Goal: Task Accomplishment & Management: Use online tool/utility

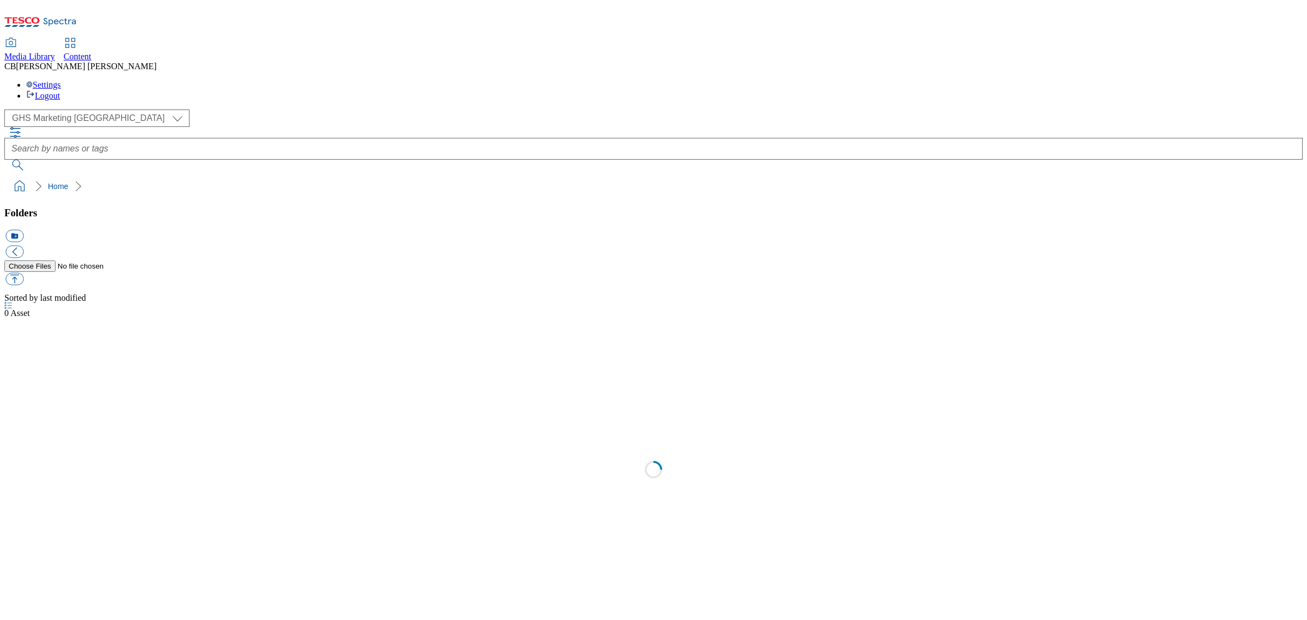
scroll to position [1, 0]
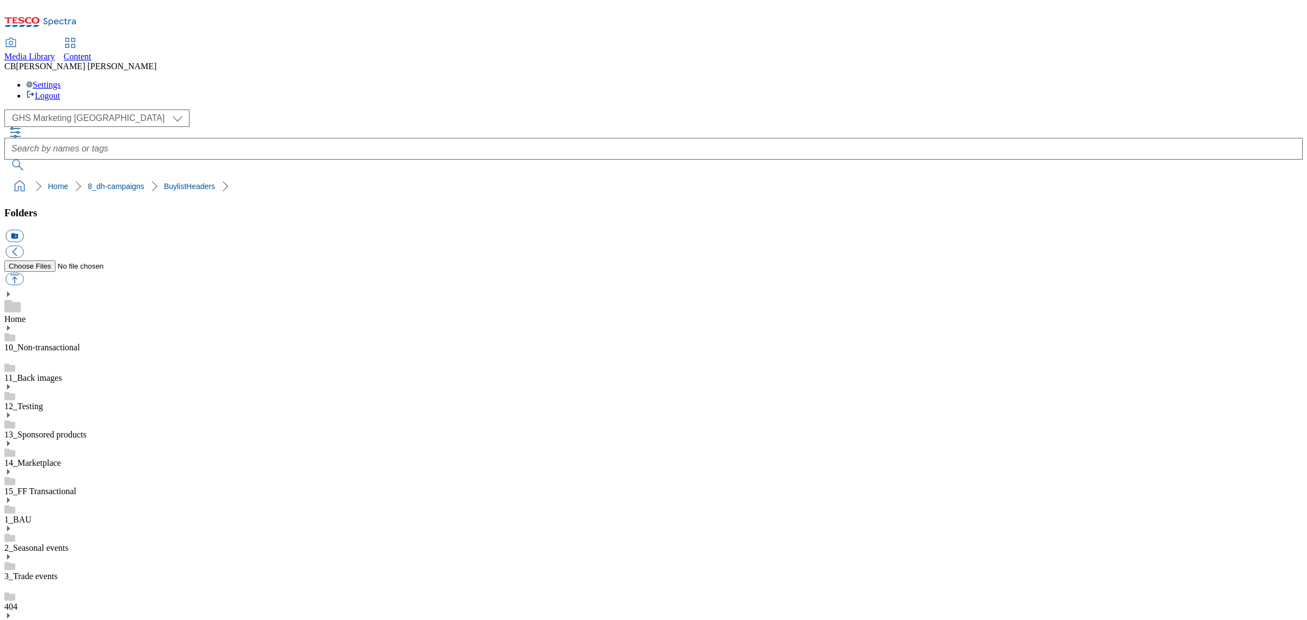
drag, startPoint x: 149, startPoint y: 346, endPoint x: 154, endPoint y: 338, distance: 10.0
click at [23, 273] on button "button" at bounding box center [14, 279] width 18 height 13
type input "C:\fakepath\1754286120727-ad541418_Bayer_Canesten_Discoverour_LegoBrand_H_1184x…"
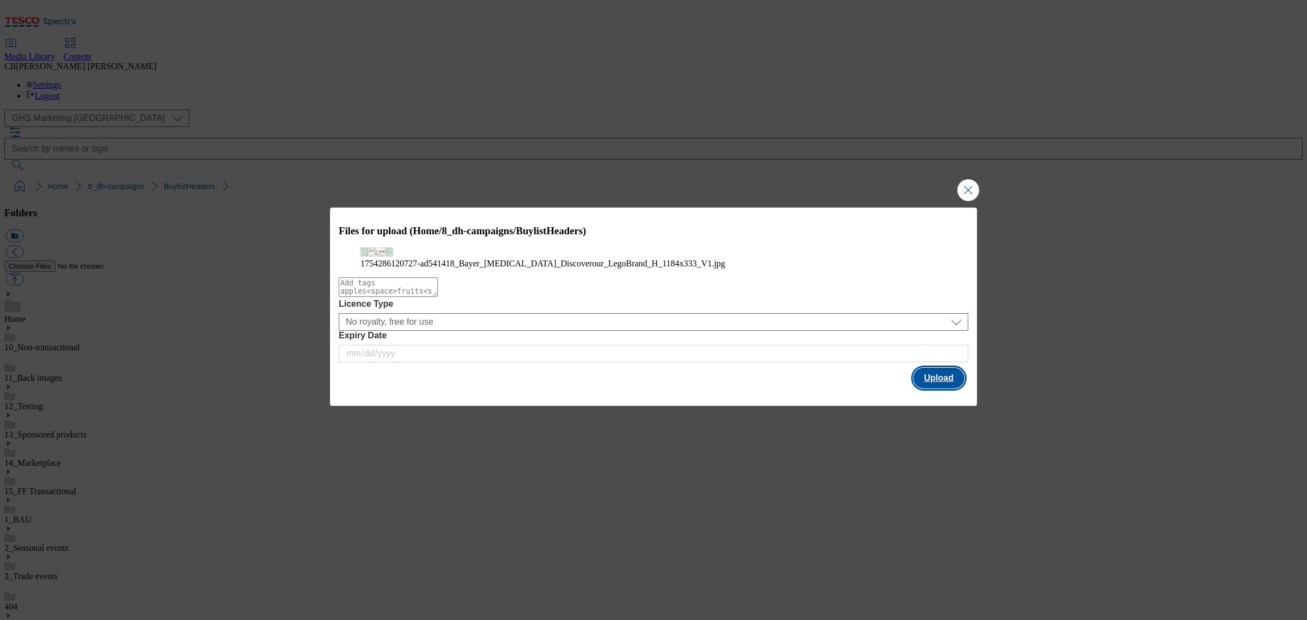
click at [936, 388] on button "Upload" at bounding box center [939, 378] width 51 height 21
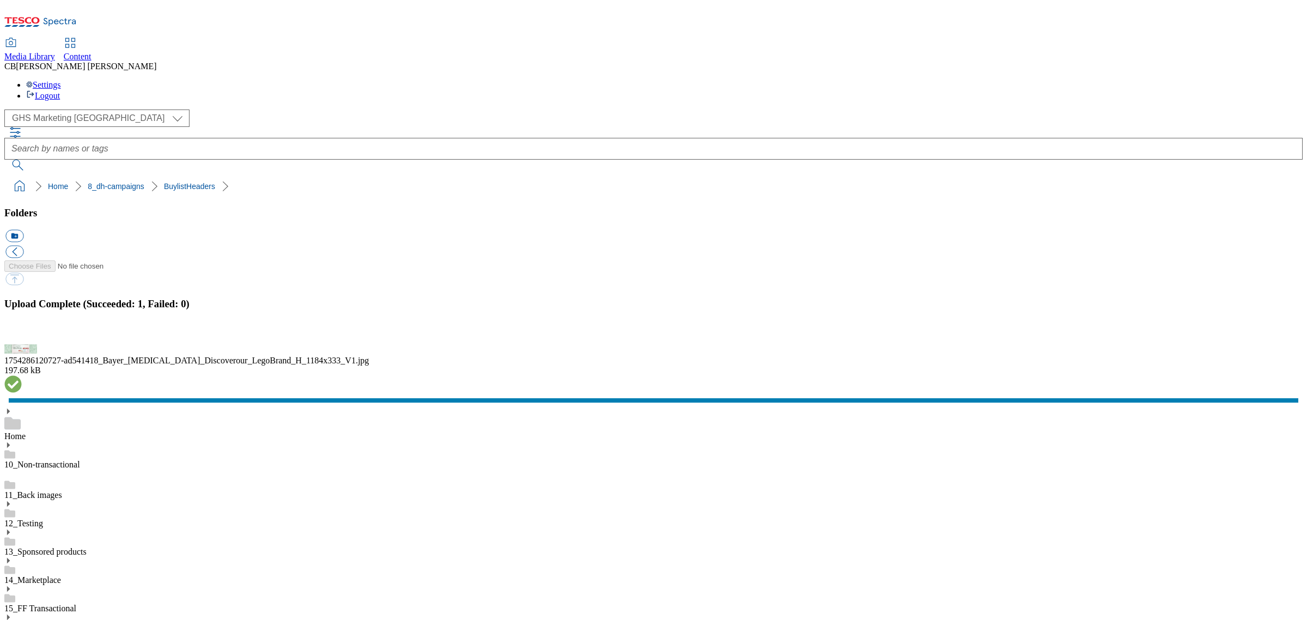
click at [22, 343] on button "button" at bounding box center [13, 338] width 16 height 10
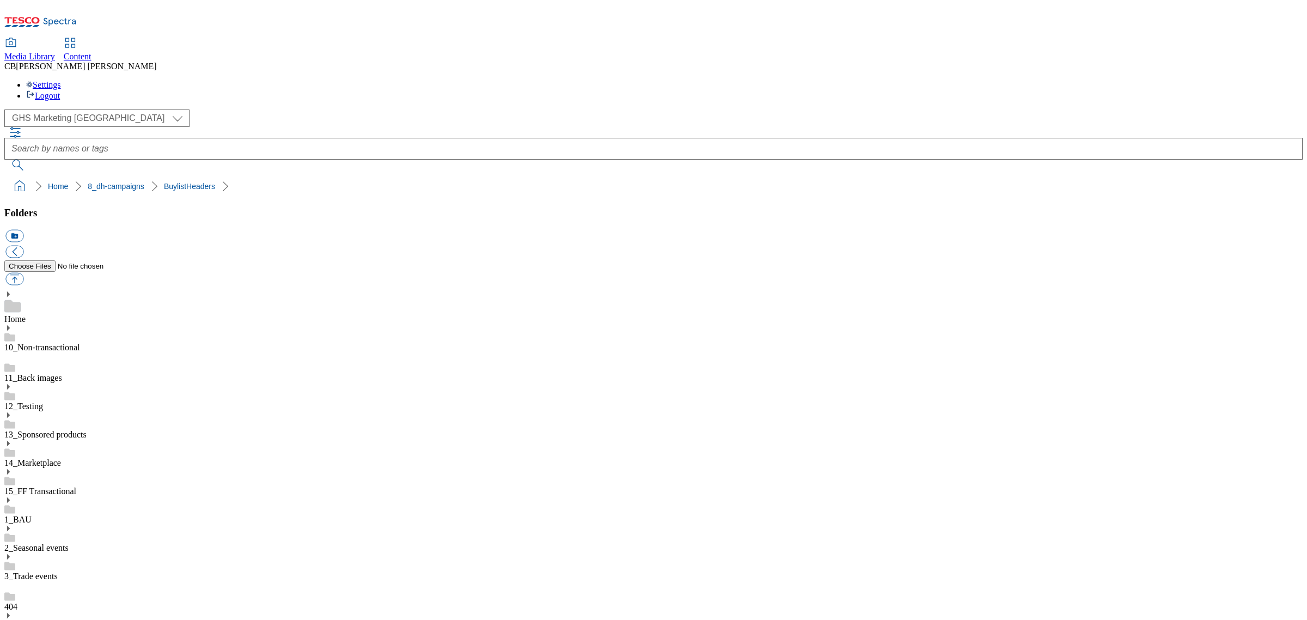
click at [23, 273] on button "button" at bounding box center [14, 279] width 18 height 13
type input "C:\fakepath\1753430627289-ad540945_Princes_LegoBrand_2560x320_V1 (1).jpg"
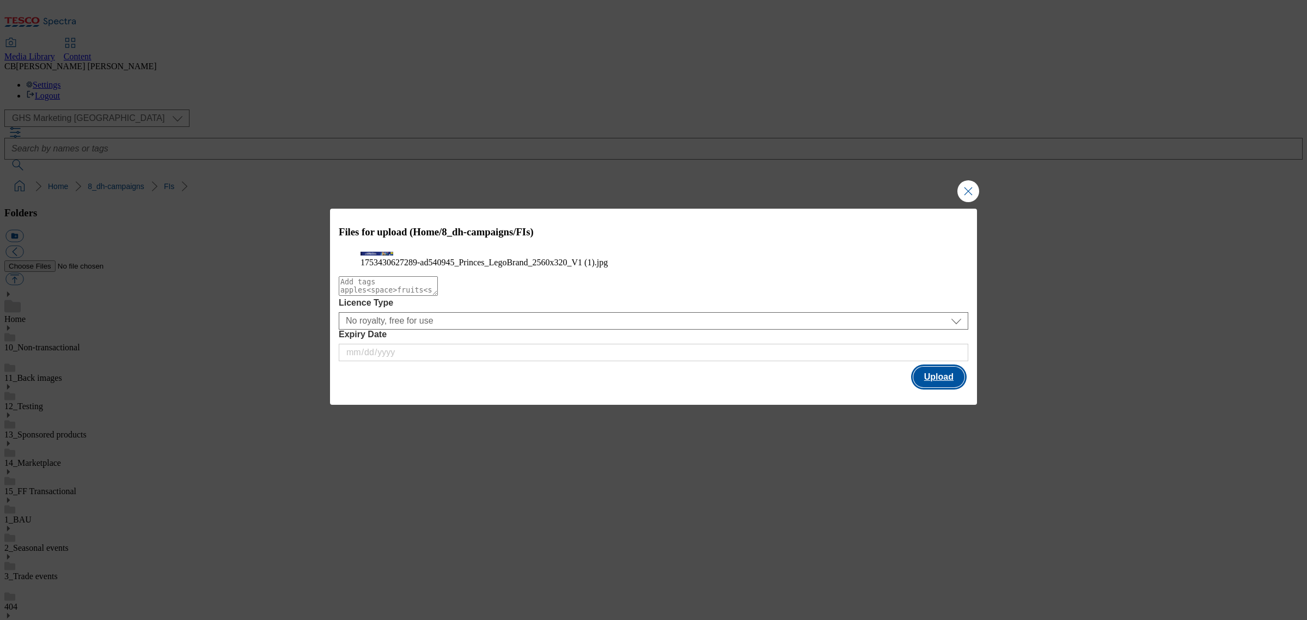
click at [923, 387] on button "Upload" at bounding box center [939, 377] width 51 height 21
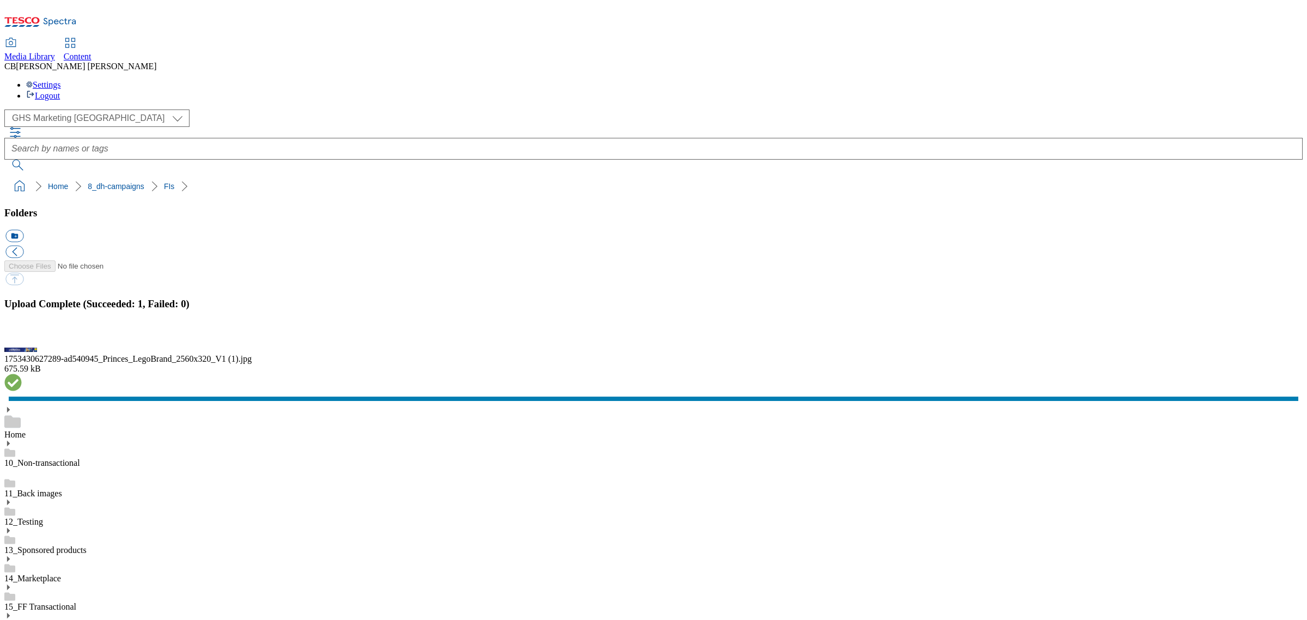
click at [22, 343] on button "button" at bounding box center [13, 338] width 16 height 10
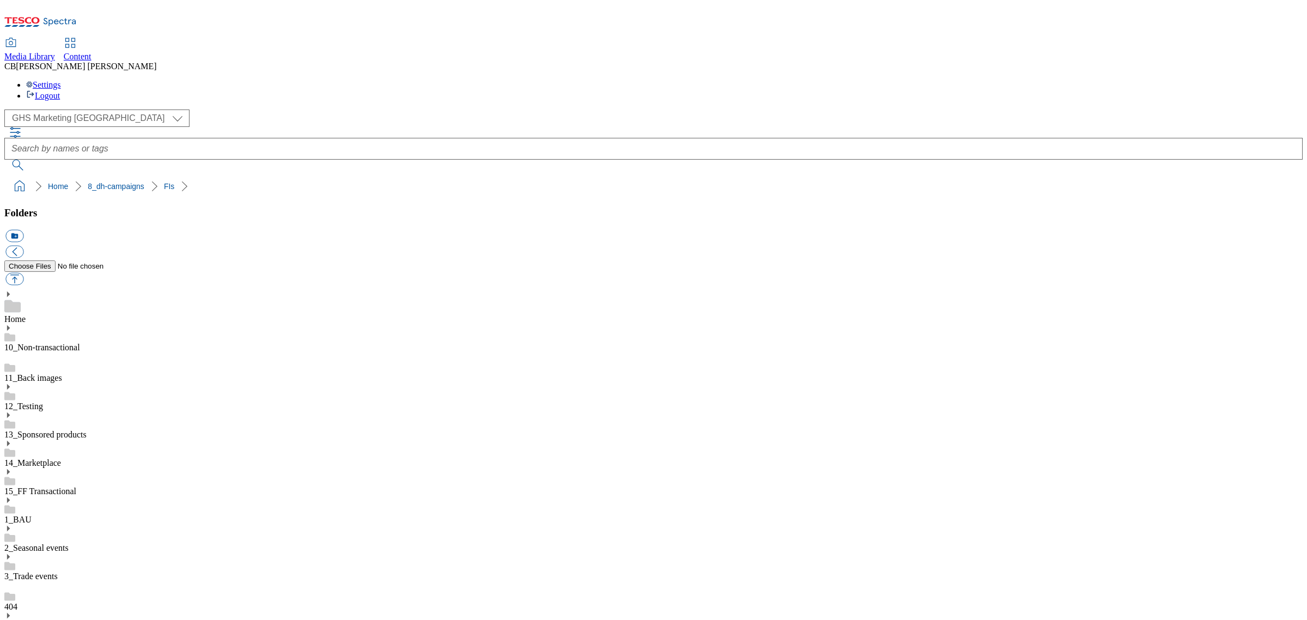
drag, startPoint x: 102, startPoint y: 474, endPoint x: 102, endPoint y: 467, distance: 6.6
click at [23, 273] on button "button" at bounding box center [14, 279] width 18 height 13
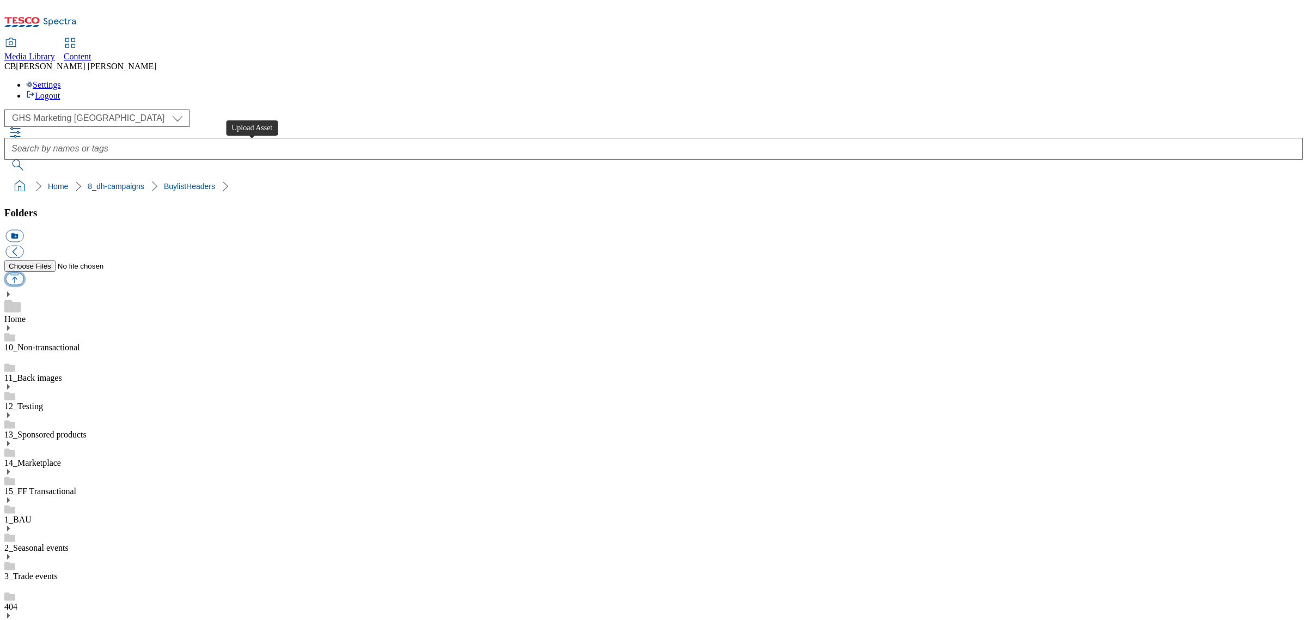
type input "C:\fakepath\1755009171645-ad541295_New_York_Bakery_LegoBrand_H_1184x333_V1.jpg"
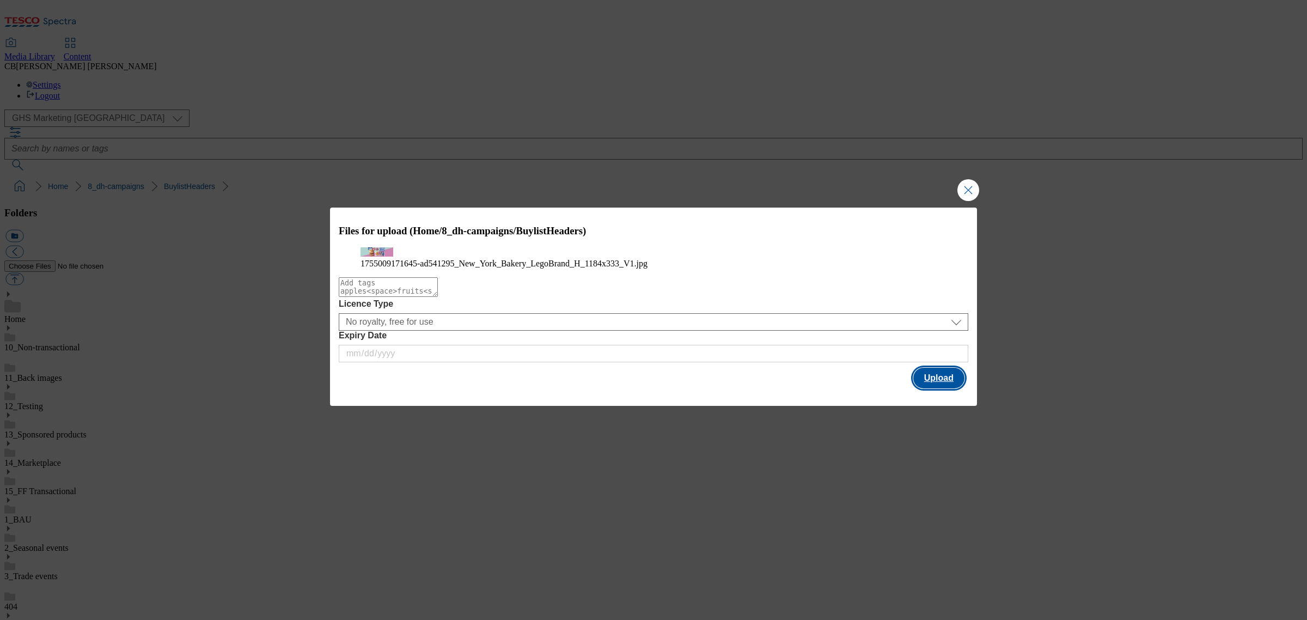
click at [930, 388] on button "Upload" at bounding box center [939, 378] width 51 height 21
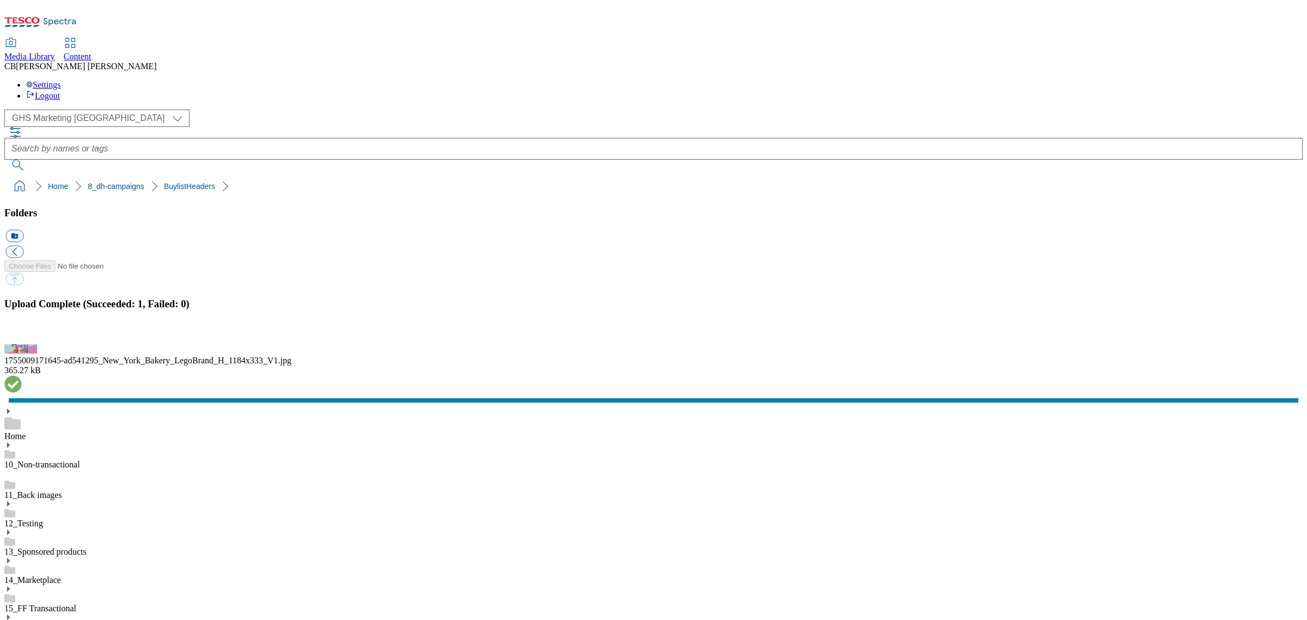
click at [22, 343] on button "button" at bounding box center [13, 338] width 16 height 10
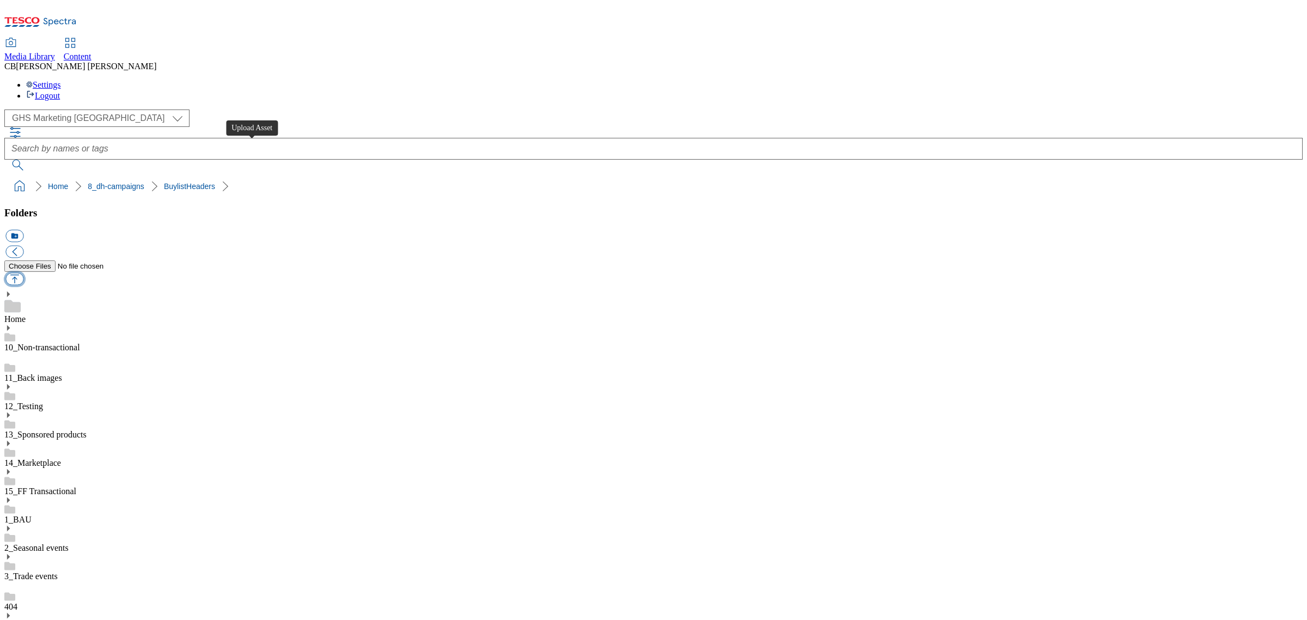
click at [23, 273] on button "button" at bounding box center [14, 279] width 18 height 13
type input "C:\fakepath\1751020796737-ad541171_Cushelle_LegoBrand_H_1184x333_V1.jpg"
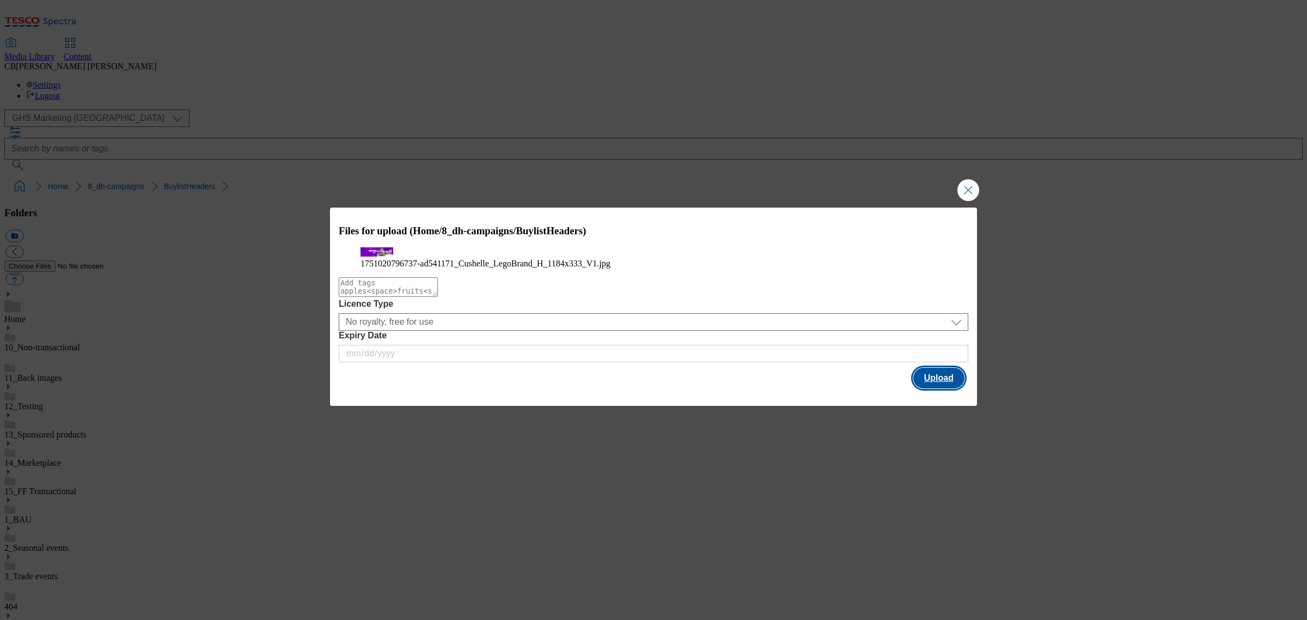
click at [959, 388] on button "Upload" at bounding box center [939, 378] width 51 height 21
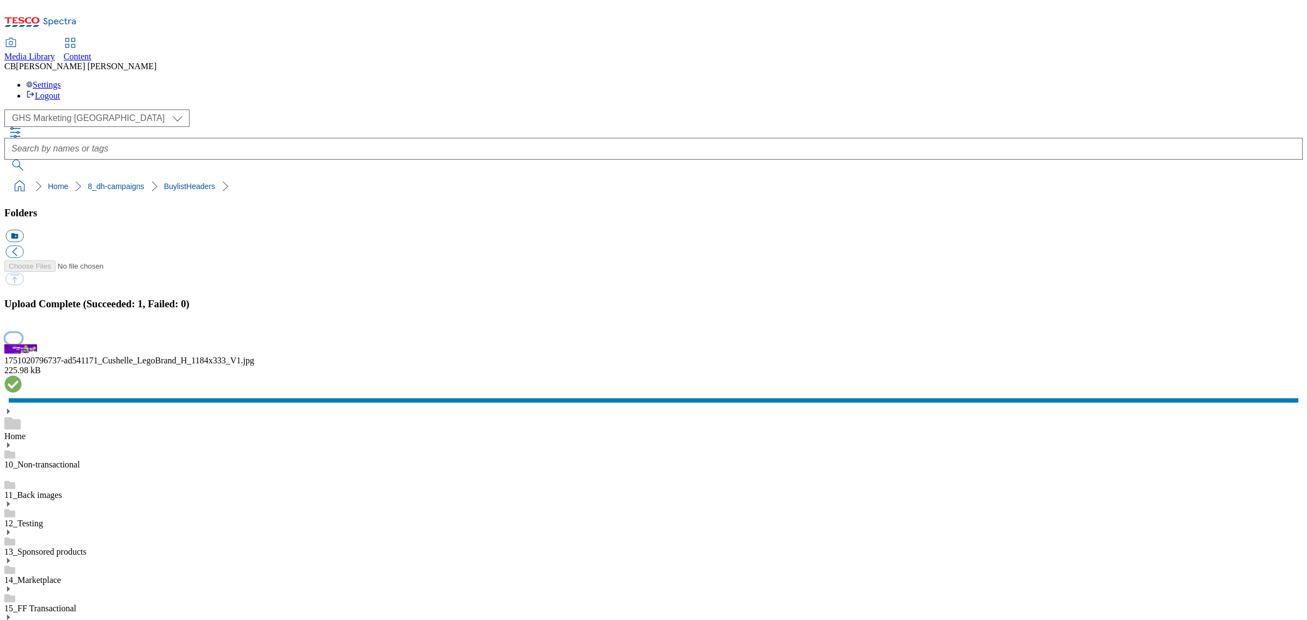
click at [22, 343] on button "button" at bounding box center [13, 338] width 16 height 10
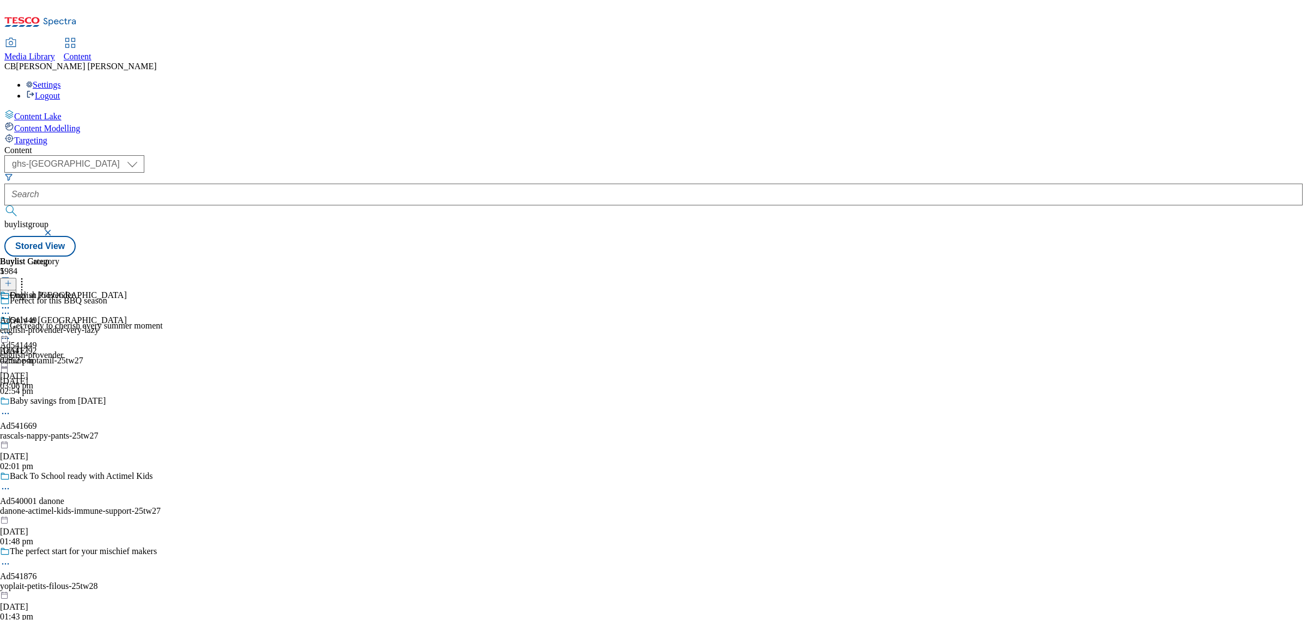
select select "ghs-uk"
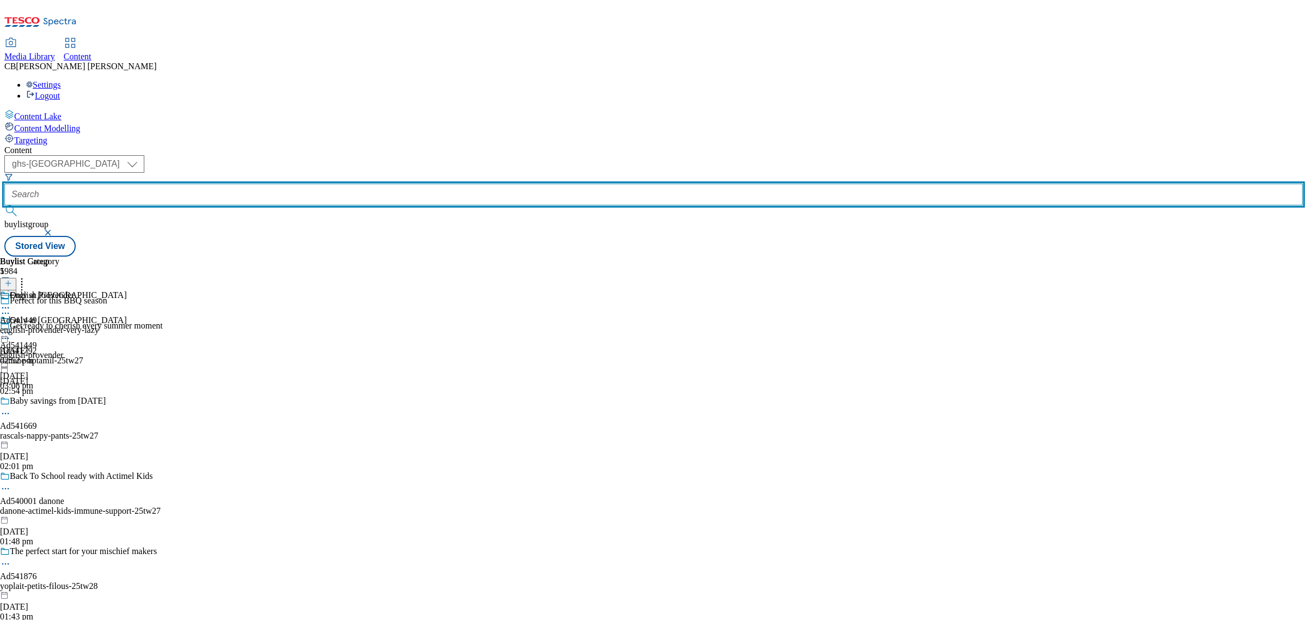
click at [245, 184] on input "text" at bounding box center [653, 195] width 1299 height 22
paste input "bayer-canesten-25tw24"
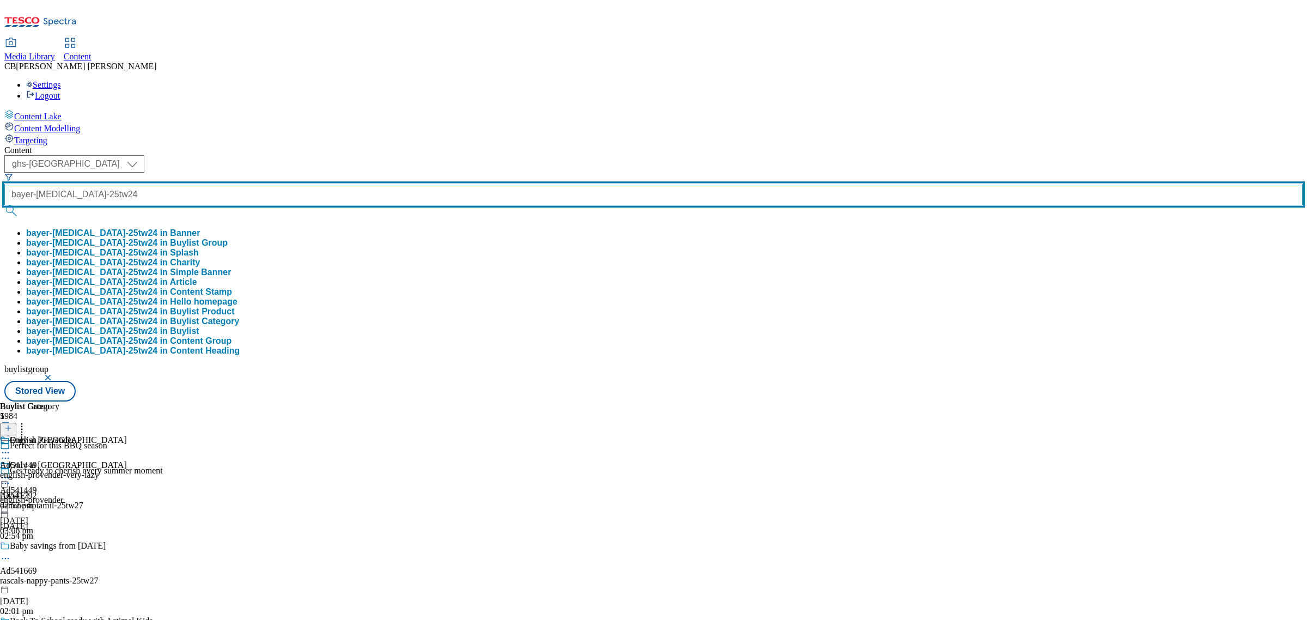
type input "bayer-canesten-25tw24"
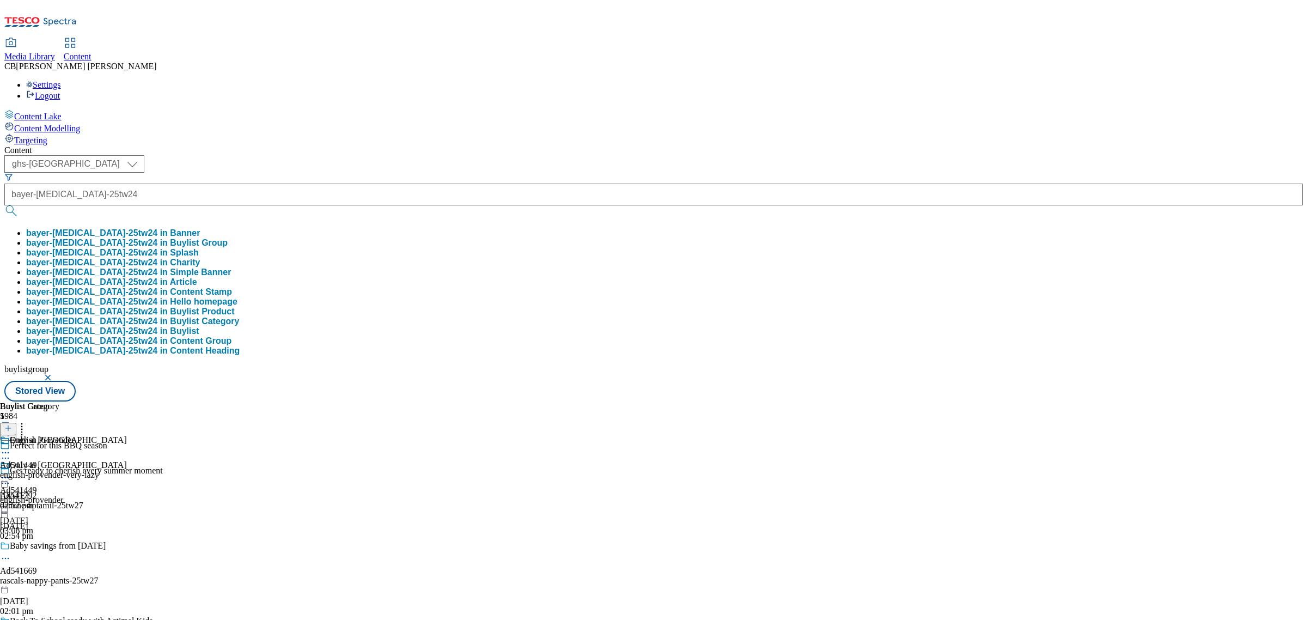
click at [228, 238] on button "bayer-canesten-25tw24 in Buylist Group" at bounding box center [127, 243] width 202 height 10
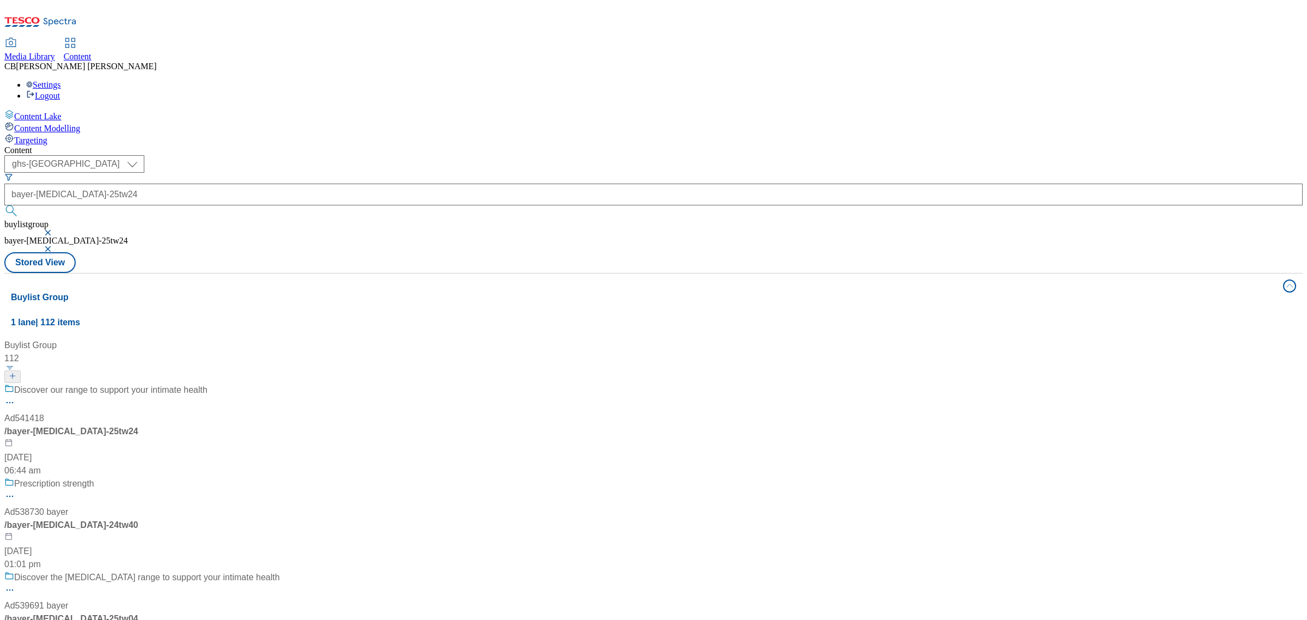
click at [280, 384] on div "Discover our range to support your intimate health Ad541418 / bayer-canesten-25…" at bounding box center [142, 431] width 276 height 94
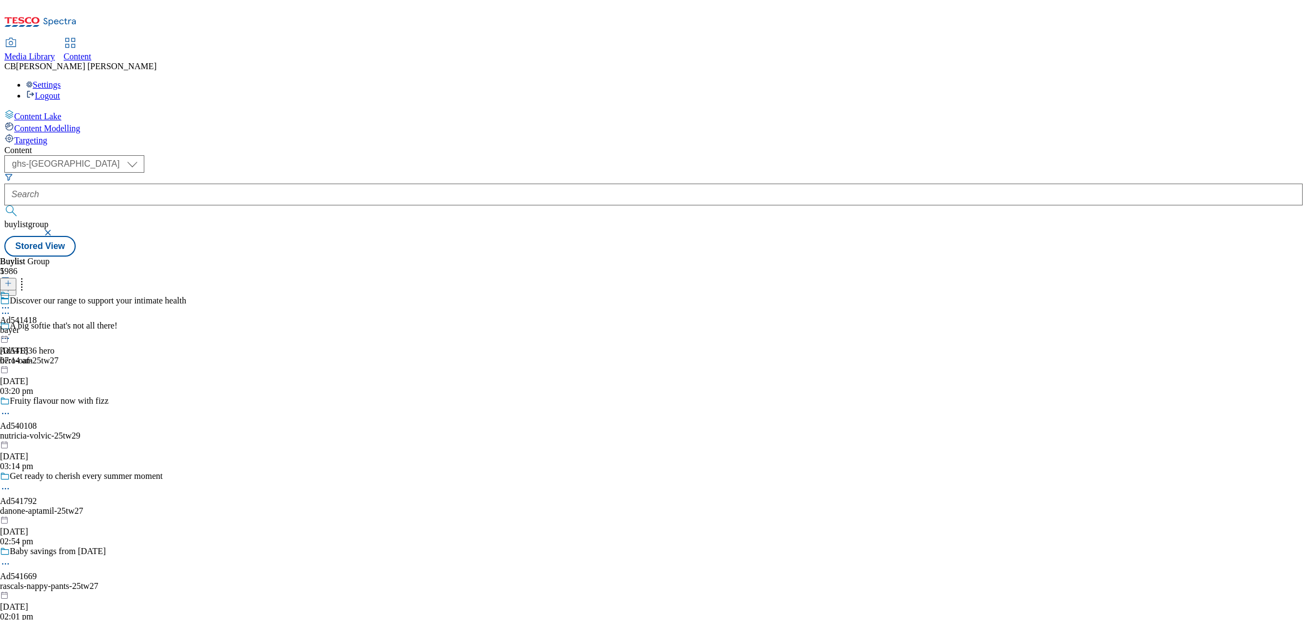
click at [11, 302] on icon at bounding box center [5, 307] width 11 height 11
click at [46, 327] on span "Edit" at bounding box center [40, 331] width 13 height 8
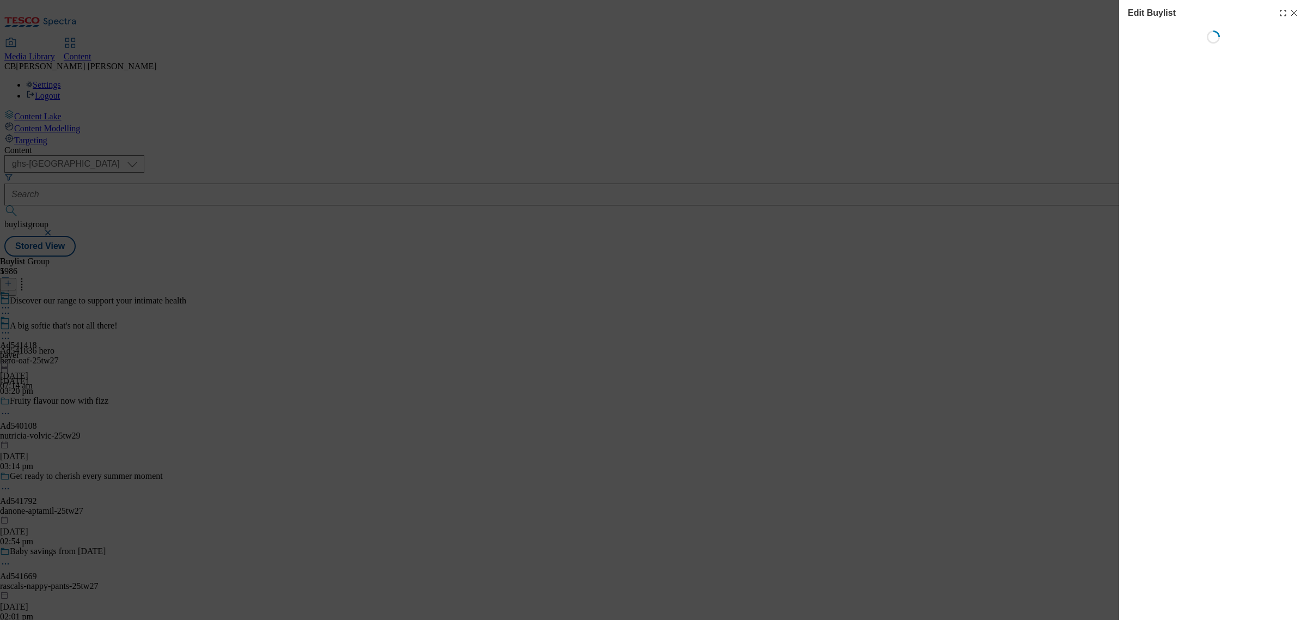
select select "tactical"
select select "supplier funded short term 1-3 weeks"
select select "dunnhumby"
select select "Banner"
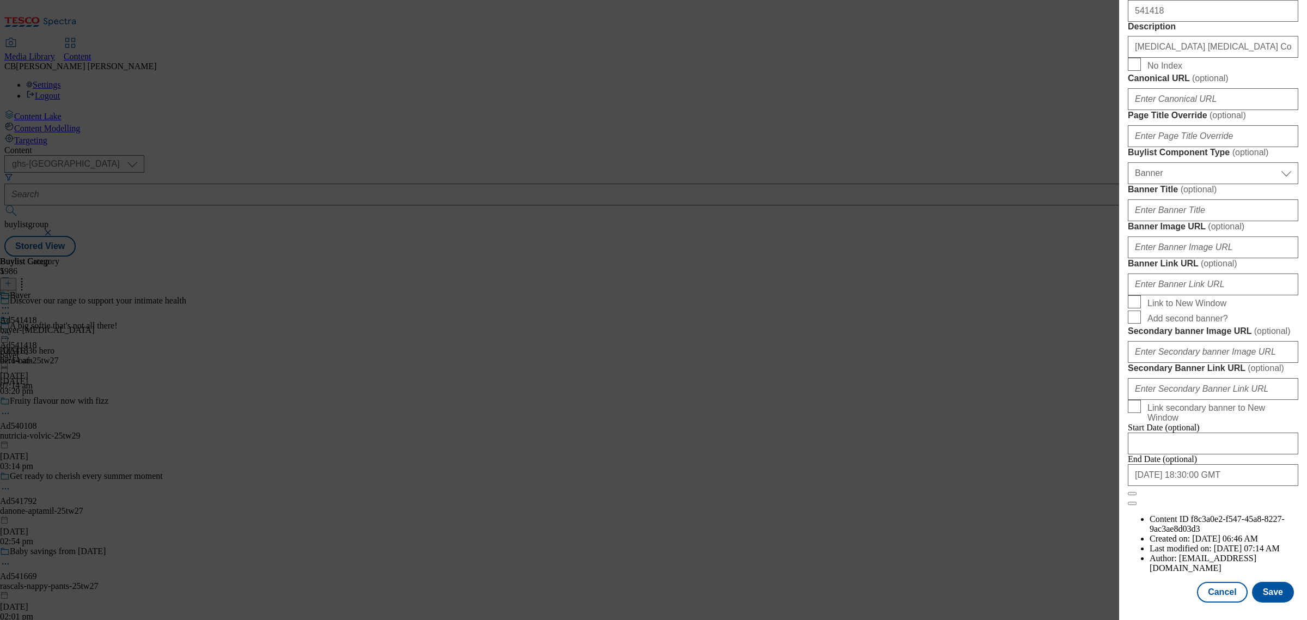
scroll to position [963, 0]
click at [1216, 241] on input "Banner Image URL ( optional )" at bounding box center [1213, 247] width 171 height 22
paste input "https://digitalcontent.api.tesco.com/v2/media/ghs-mktg/2fc94899-348e-4ed2-a87e-…"
type input "https://digitalcontent.api.tesco.com/v2/media/ghs-mktg/2fc94899-348e-4ed2-a87e-…"
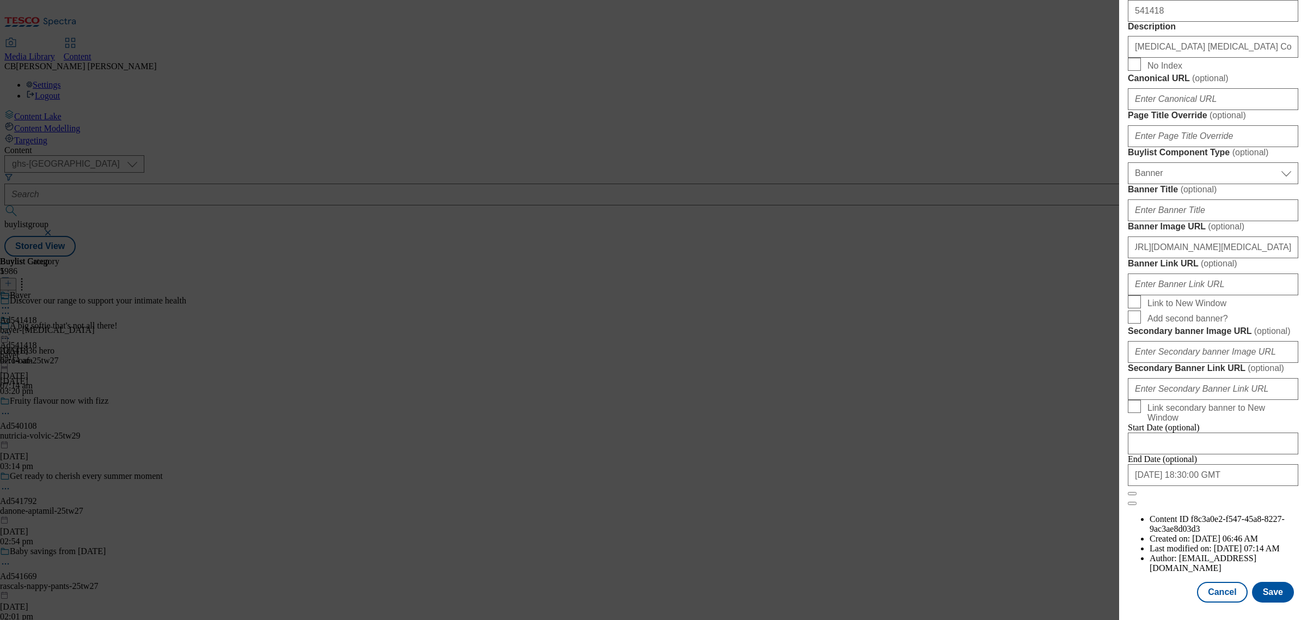
click at [1283, 207] on form "Label Ad541418 Tracking Name DH_AD541418 Friendly Name bayer Buylist Lifespan S…" at bounding box center [1213, 54] width 171 height 901
click at [1264, 583] on button "Save" at bounding box center [1273, 592] width 42 height 21
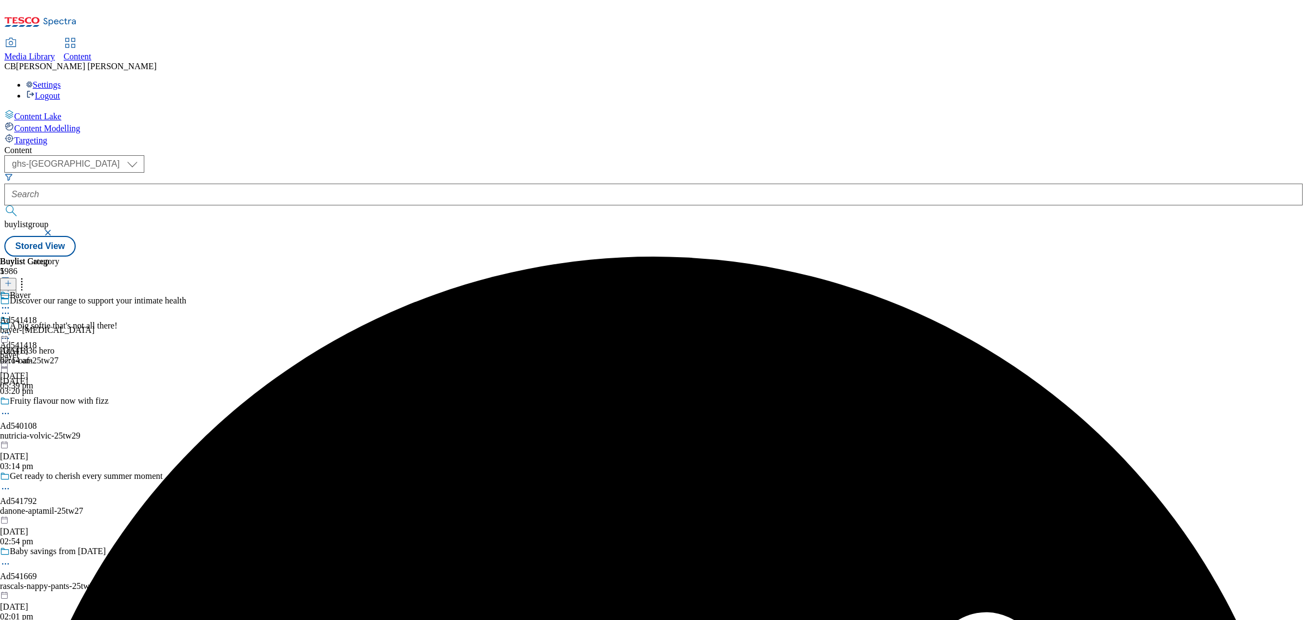
click at [11, 327] on icon at bounding box center [5, 332] width 11 height 11
click at [59, 402] on span "Preview" at bounding box center [47, 406] width 26 height 8
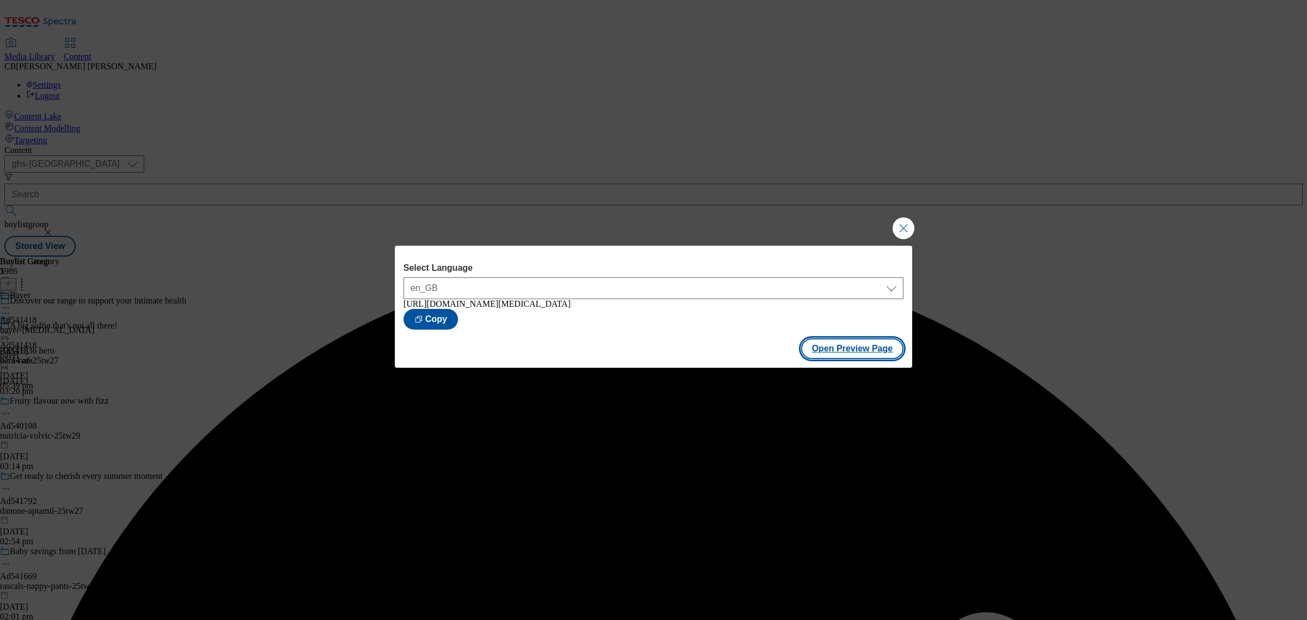
click at [872, 348] on button "Open Preview Page" at bounding box center [852, 348] width 103 height 21
click at [894, 228] on button "Close Modal" at bounding box center [904, 228] width 22 height 22
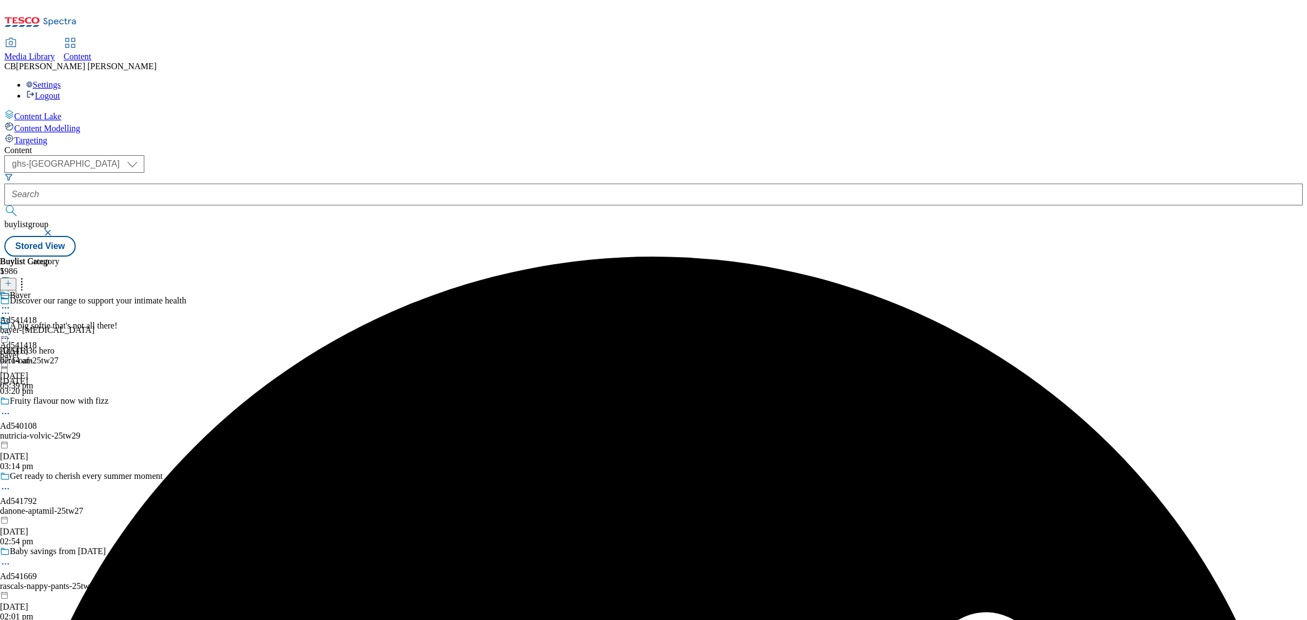
click at [11, 327] on icon at bounding box center [5, 332] width 11 height 11
click at [58, 440] on span "Publish" at bounding box center [46, 444] width 24 height 8
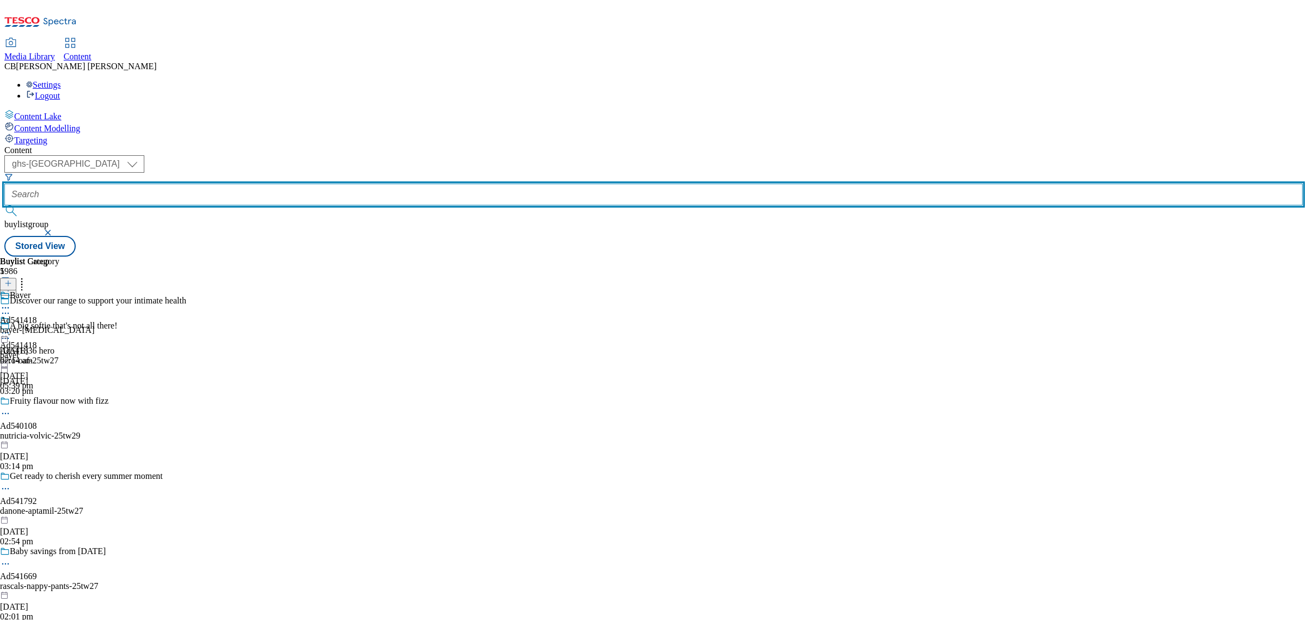
click at [266, 184] on input "text" at bounding box center [653, 195] width 1299 height 22
paste input "new-york-bakery-cookies-25tw25"
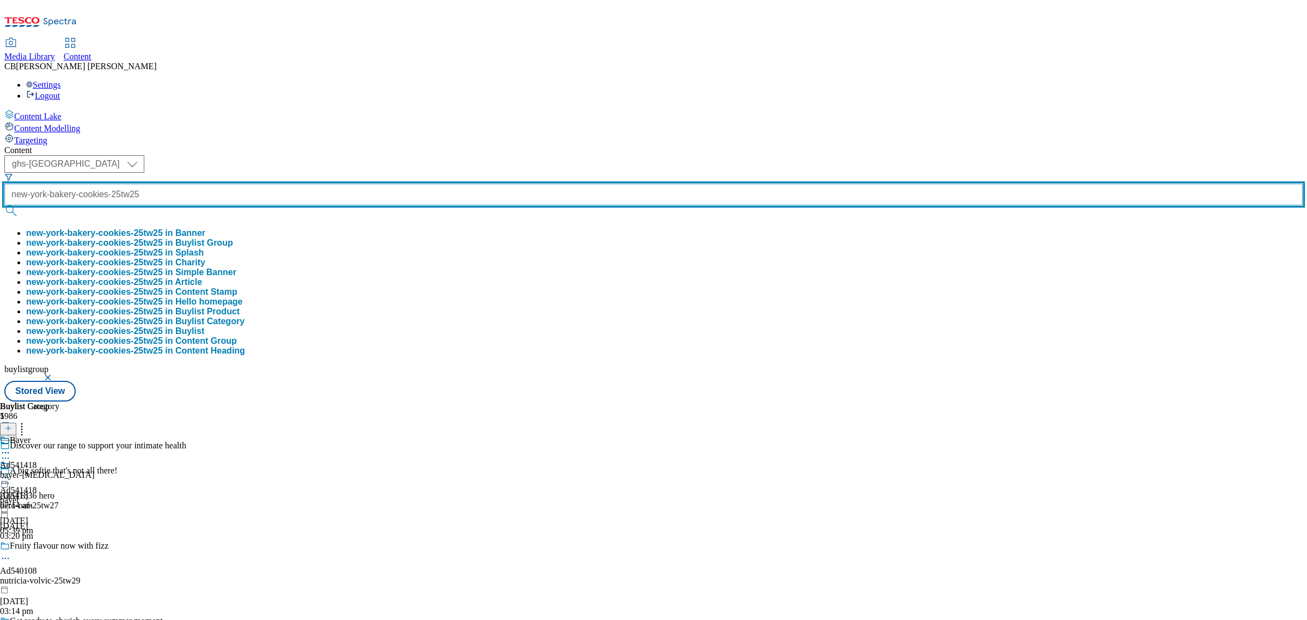
scroll to position [0, 34]
type input "new-york-bakery-cookies-25tw25"
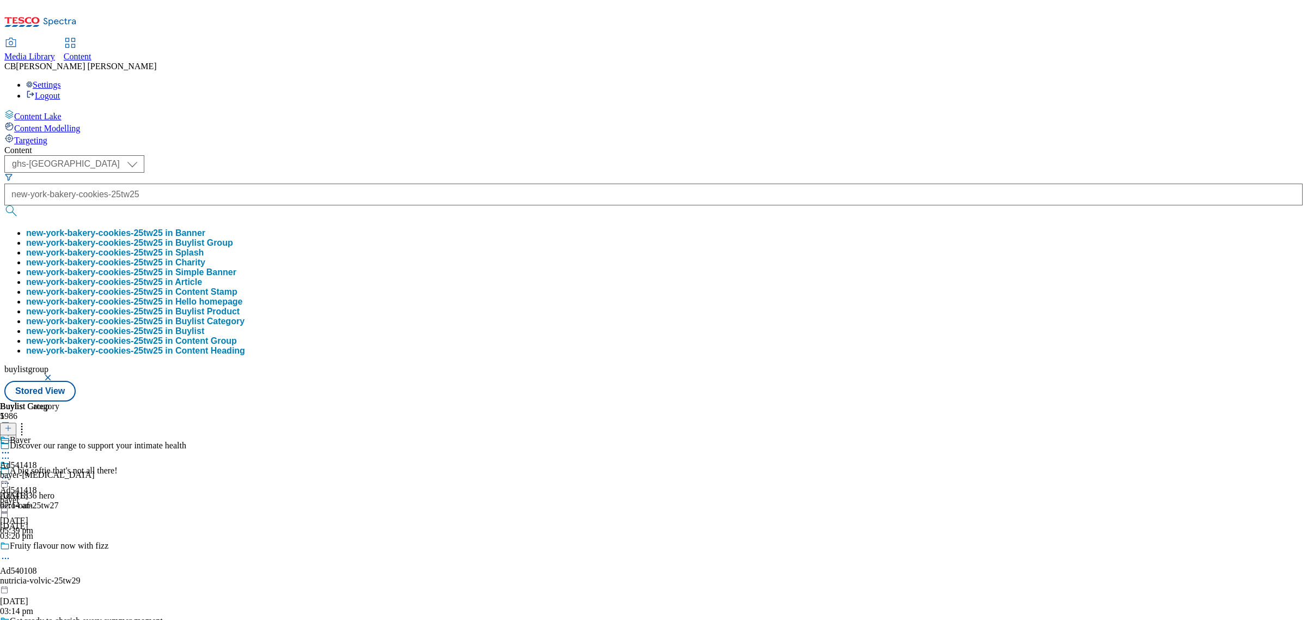
click at [233, 238] on button "new-york-bakery-cookies-25tw25 in Buylist Group" at bounding box center [129, 243] width 207 height 10
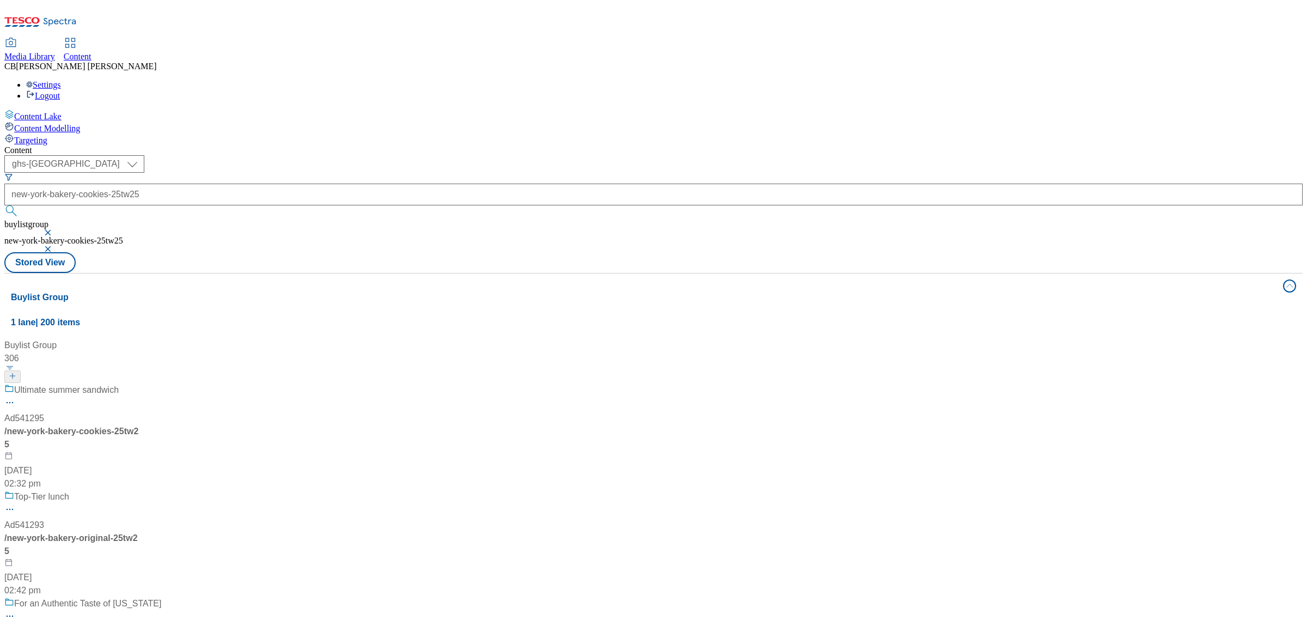
click at [200, 384] on div "Ultimate summer sandwich Ad541295 / new-york-bakery-cookies-25tw25 12 Aug 2025 …" at bounding box center [102, 437] width 196 height 107
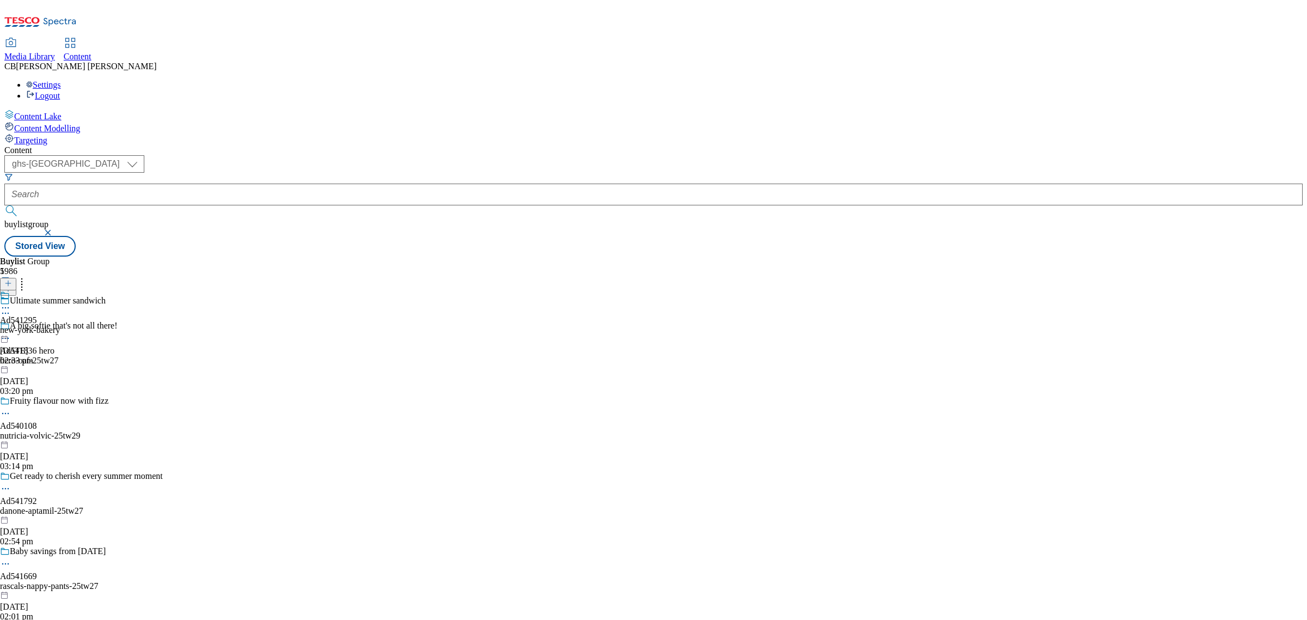
click at [11, 302] on icon at bounding box center [5, 307] width 11 height 11
click at [51, 324] on button "Edit" at bounding box center [36, 330] width 29 height 13
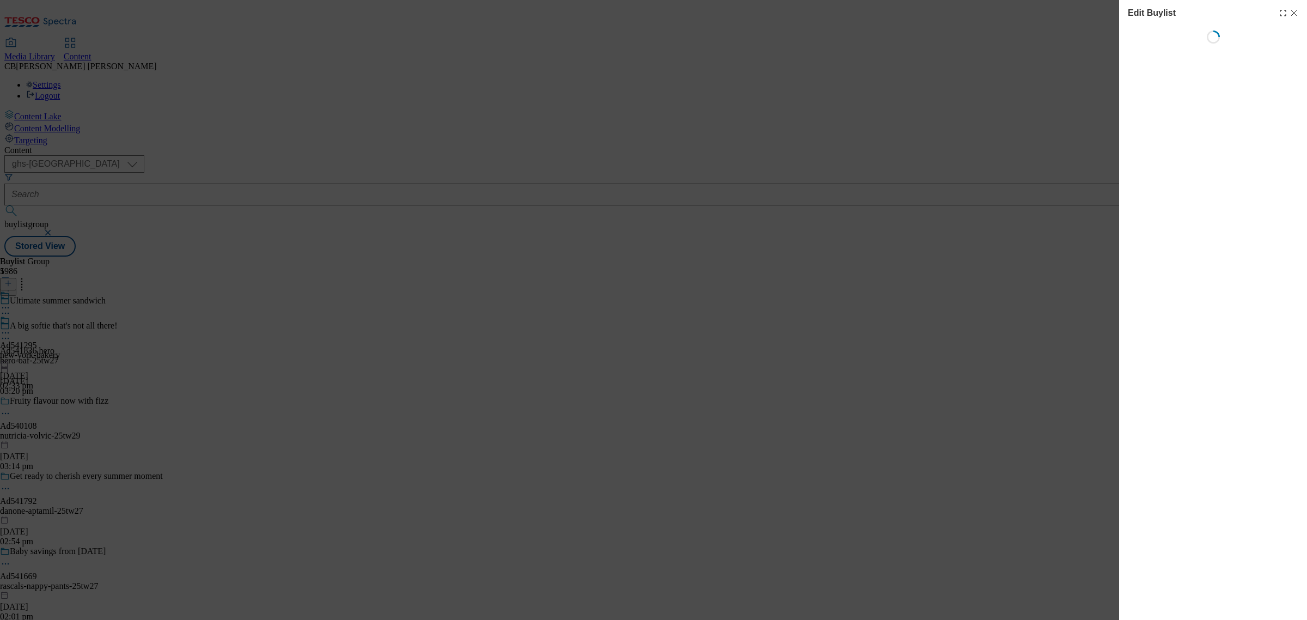
select select "tactical"
select select "supplier funded short term 1-3 weeks"
select select "dunnhumby"
select select "Banner"
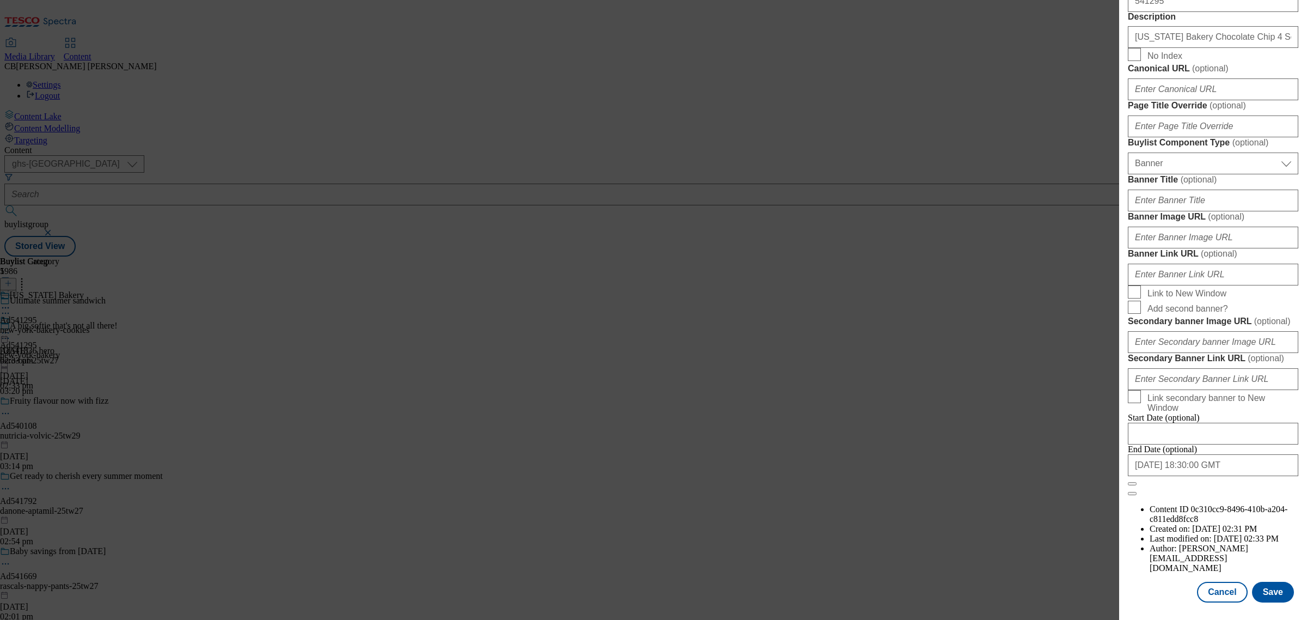
scroll to position [827, 0]
click at [1212, 248] on input "Banner Image URL ( optional )" at bounding box center [1213, 238] width 171 height 22
paste input "https://digitalcontent.api.tesco.com/v2/media/ghs-mktg/1ccfdc8d-4665-409b-ba44-…"
type input "https://digitalcontent.api.tesco.com/v2/media/ghs-mktg/1ccfdc8d-4665-409b-ba44-…"
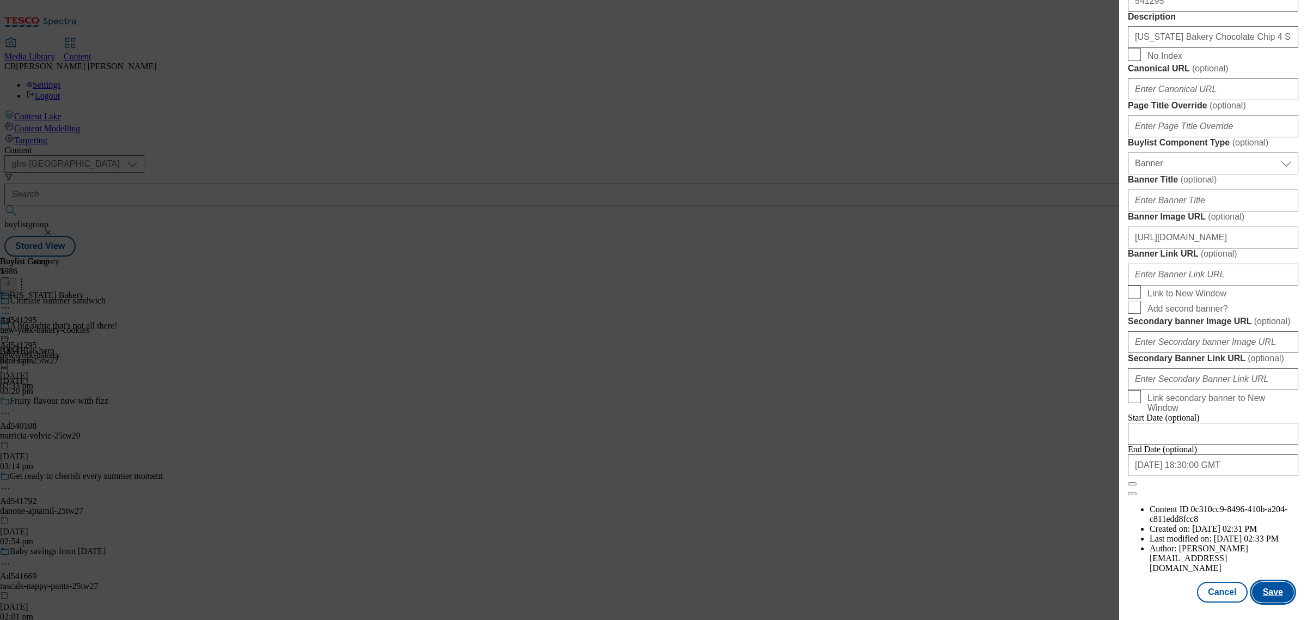
click at [1262, 583] on button "Save" at bounding box center [1273, 592] width 42 height 21
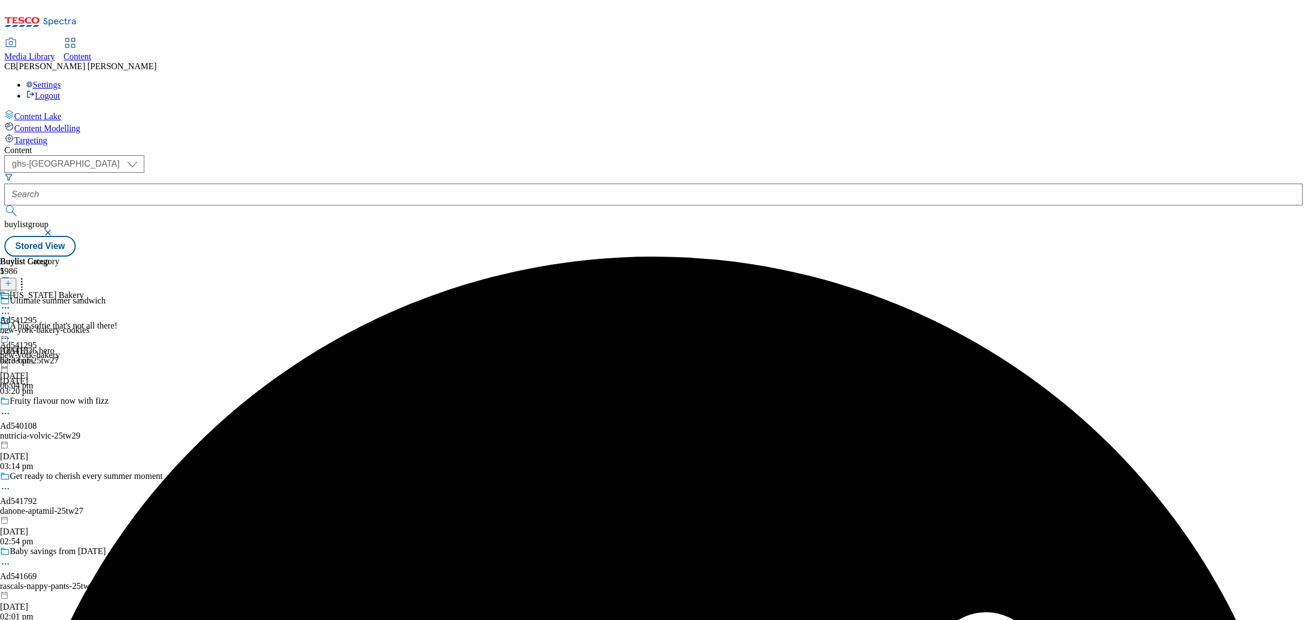
click at [11, 327] on icon at bounding box center [5, 332] width 11 height 11
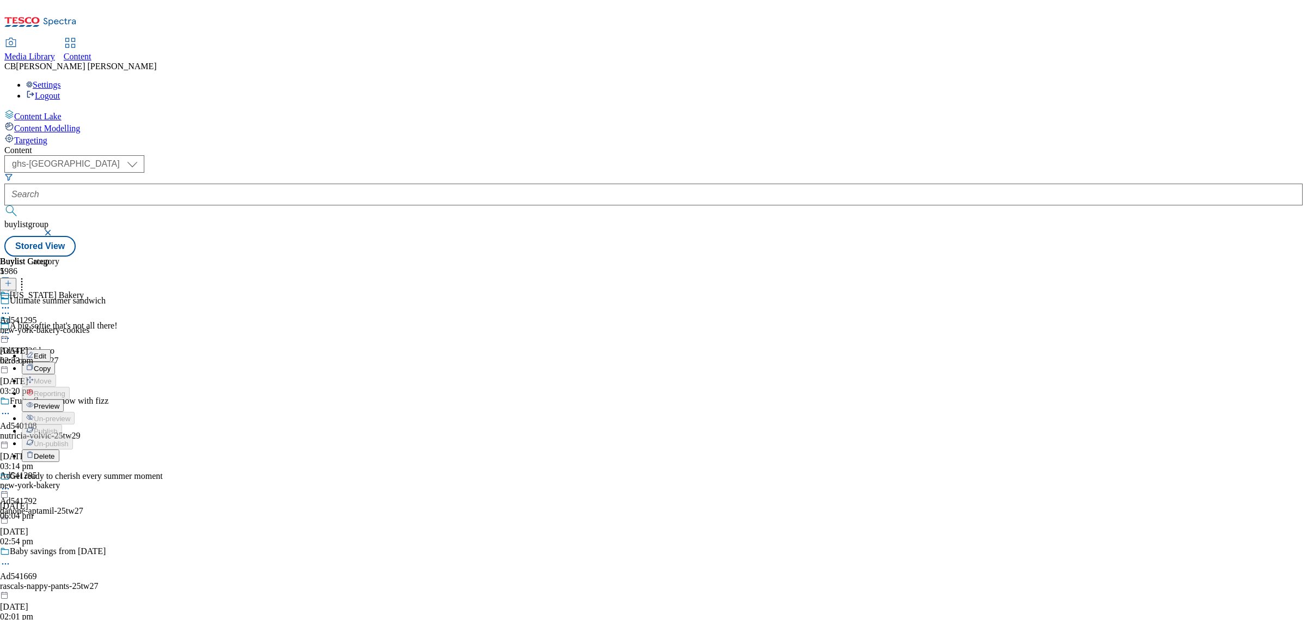
click at [59, 402] on span "Preview" at bounding box center [47, 406] width 26 height 8
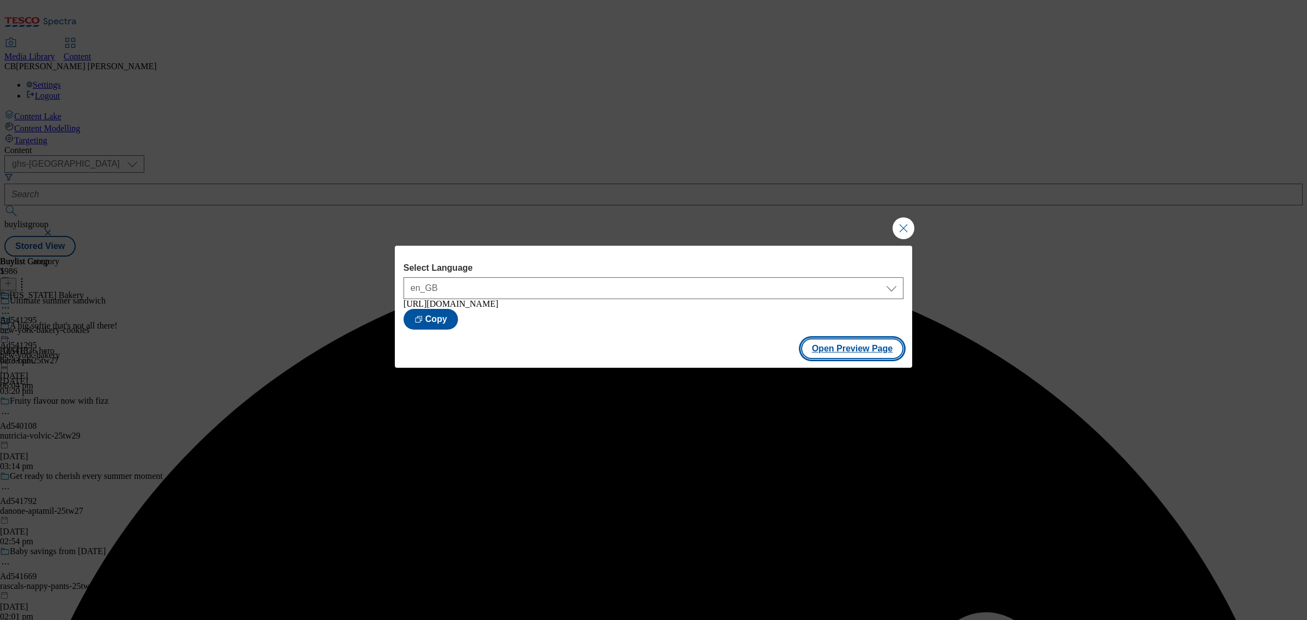
click at [873, 353] on button "Open Preview Page" at bounding box center [852, 348] width 103 height 21
click at [902, 230] on button "Close Modal" at bounding box center [904, 228] width 22 height 22
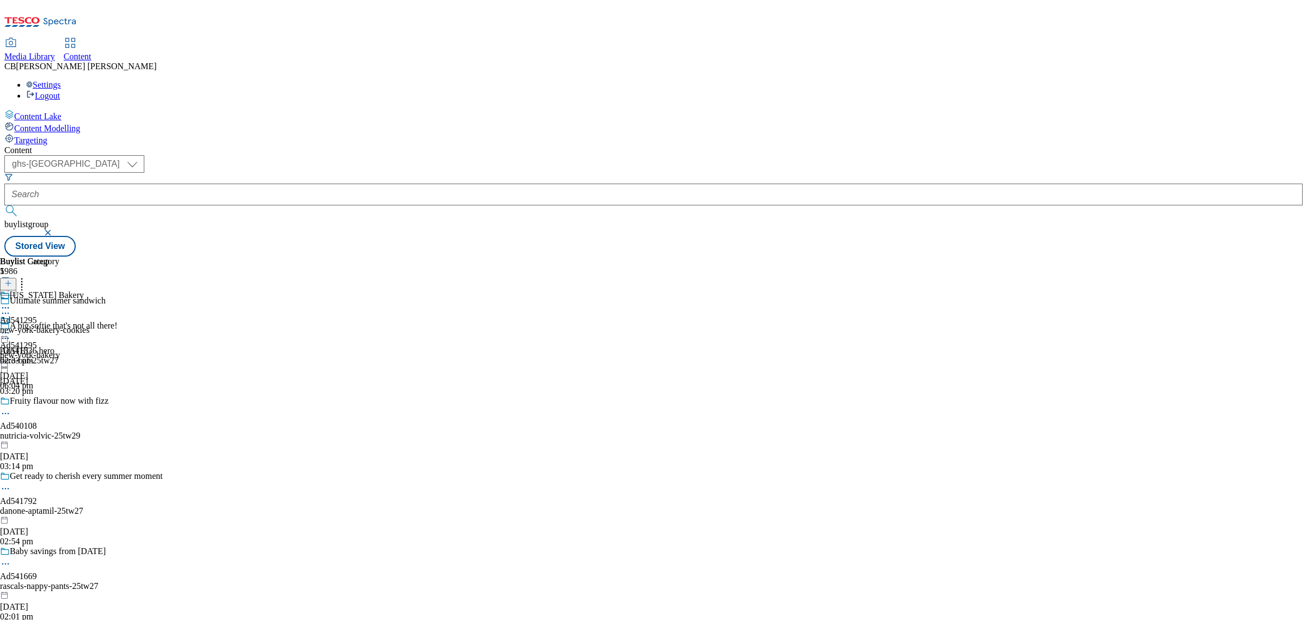
click at [11, 327] on icon at bounding box center [5, 332] width 11 height 11
click at [58, 440] on span "Publish" at bounding box center [46, 444] width 24 height 8
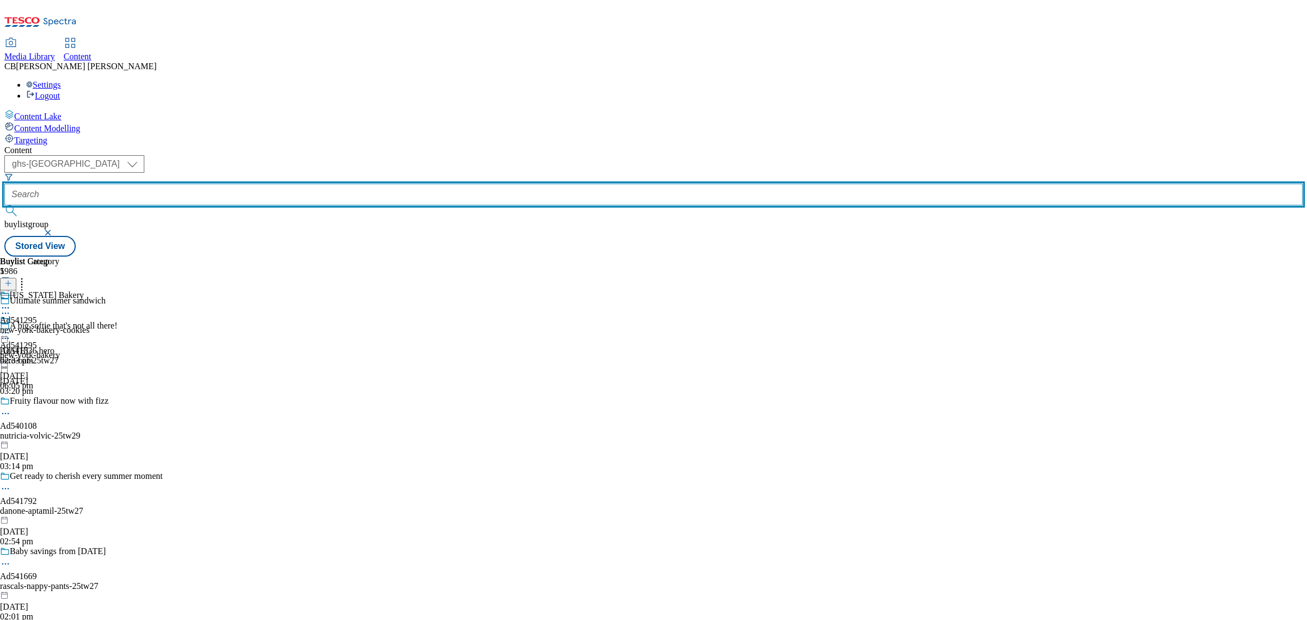
click at [248, 184] on input "text" at bounding box center [653, 195] width 1299 height 22
click at [257, 184] on input "text" at bounding box center [653, 195] width 1299 height 22
paste input "sca-cushelle"
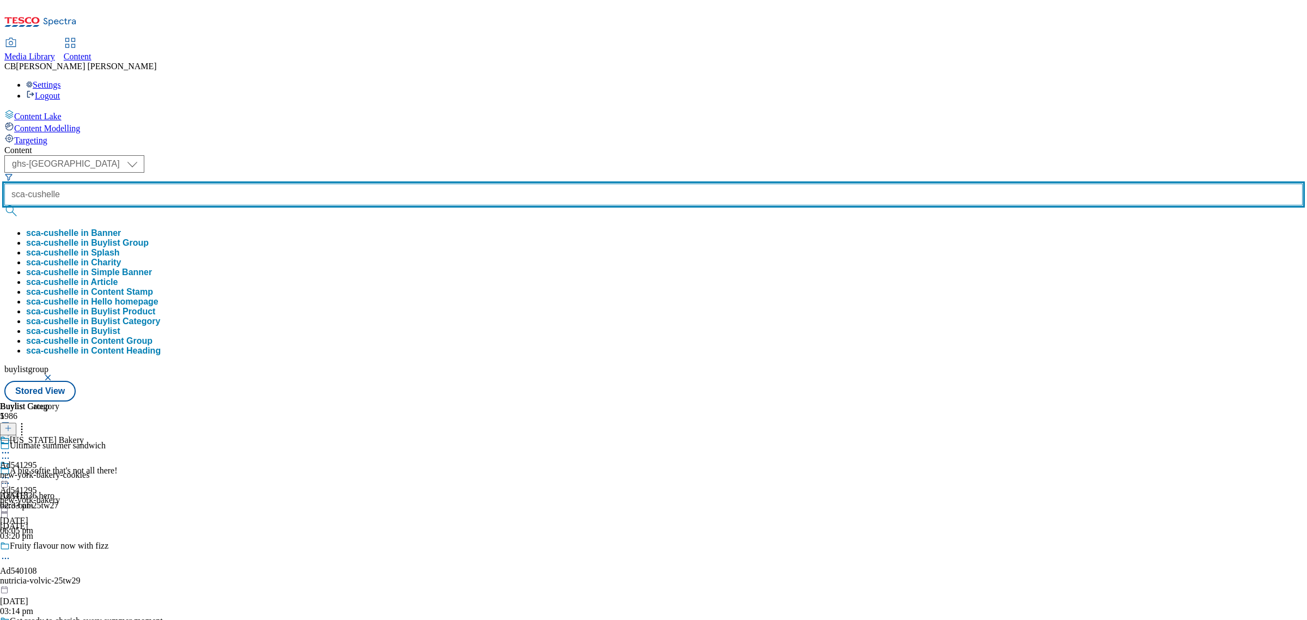
type input "sca-cushelle"
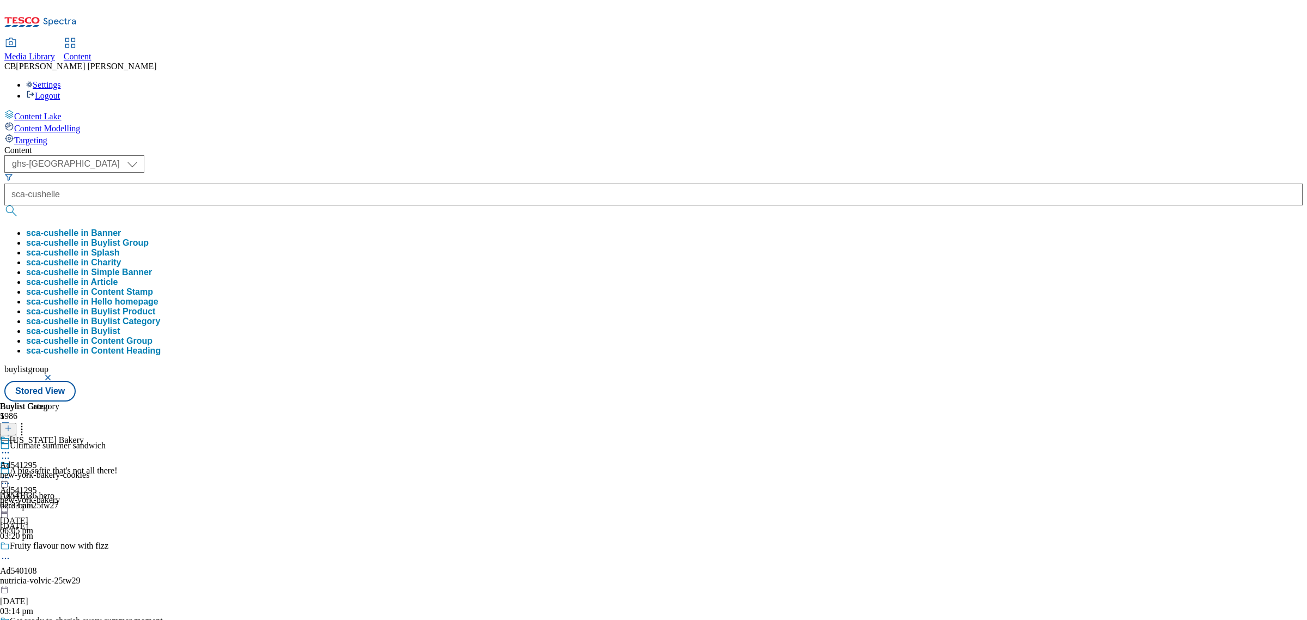
click at [149, 238] on button "sca-cushelle in Buylist Group" at bounding box center [87, 243] width 123 height 10
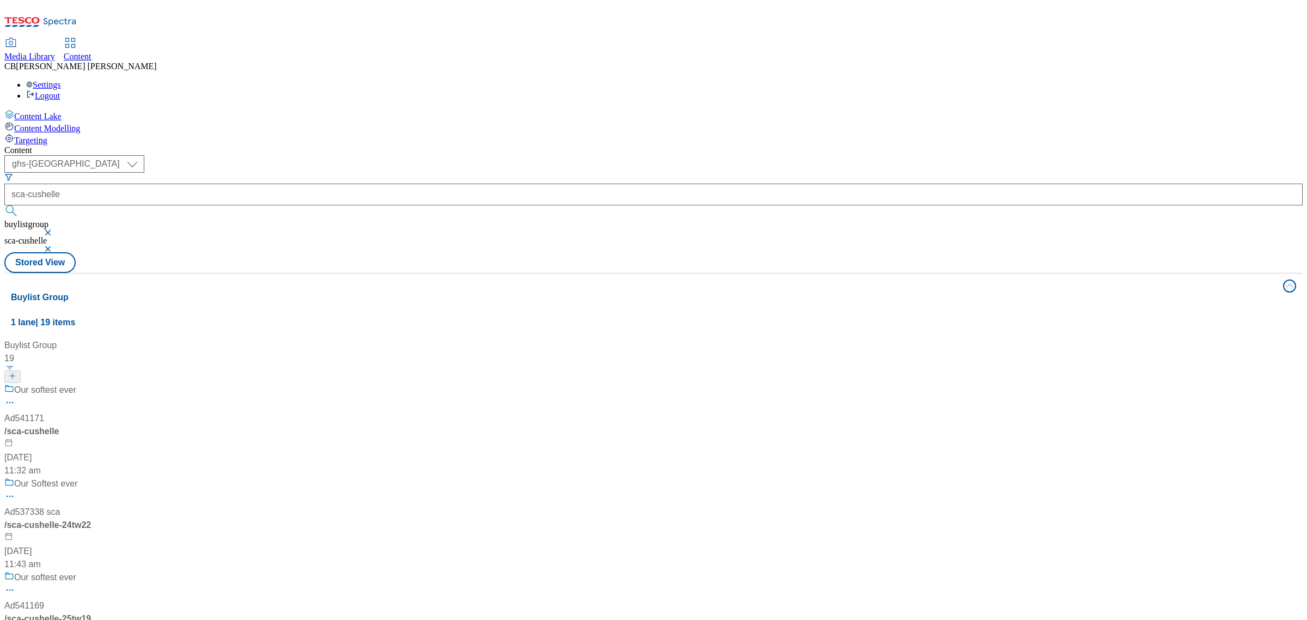
click at [211, 384] on div "Our softest ever Ad541171 / sca-cushelle 27 Jun 2025 11:32 am" at bounding box center [107, 431] width 207 height 94
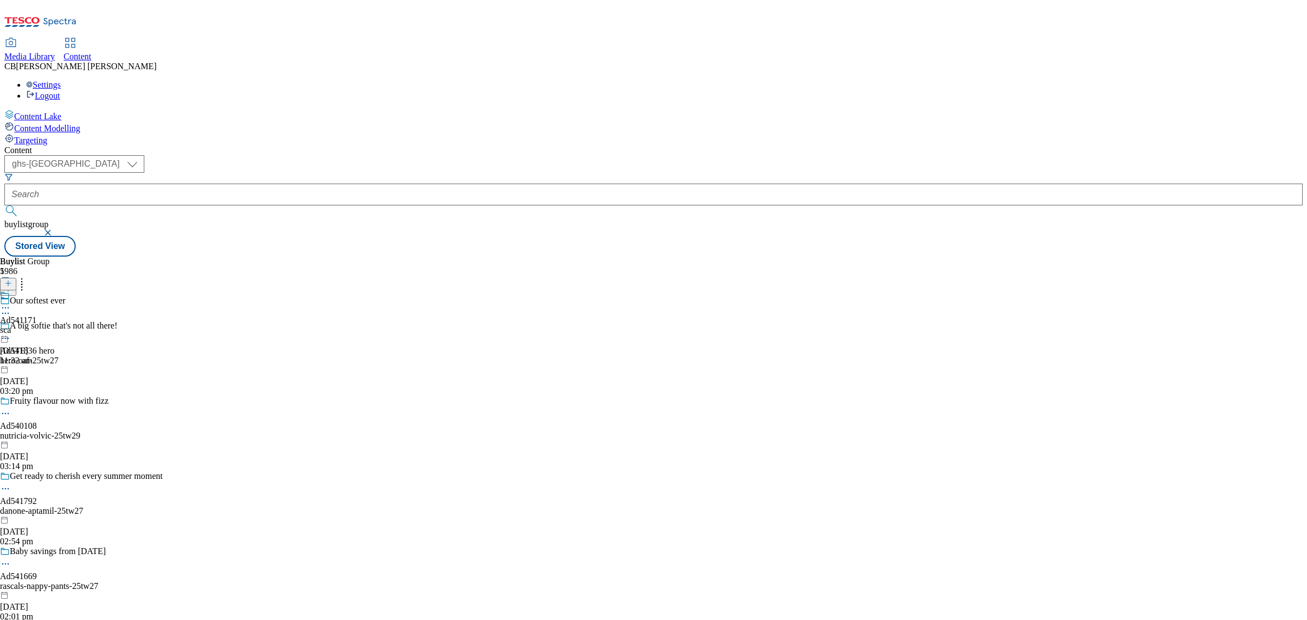
click at [11, 302] on icon at bounding box center [5, 307] width 11 height 11
click at [46, 327] on span "Edit" at bounding box center [40, 331] width 13 height 8
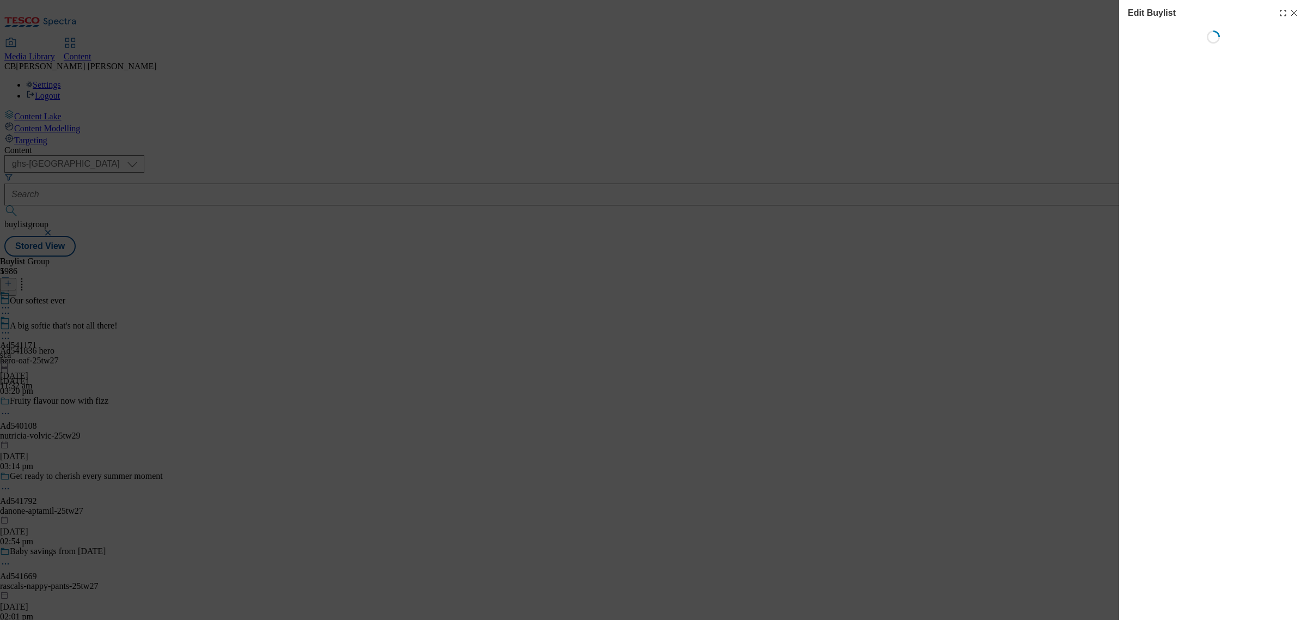
select select "tactical"
select select "supplier funded short term 1-3 weeks"
select select "dunnhumby"
select select "Banner"
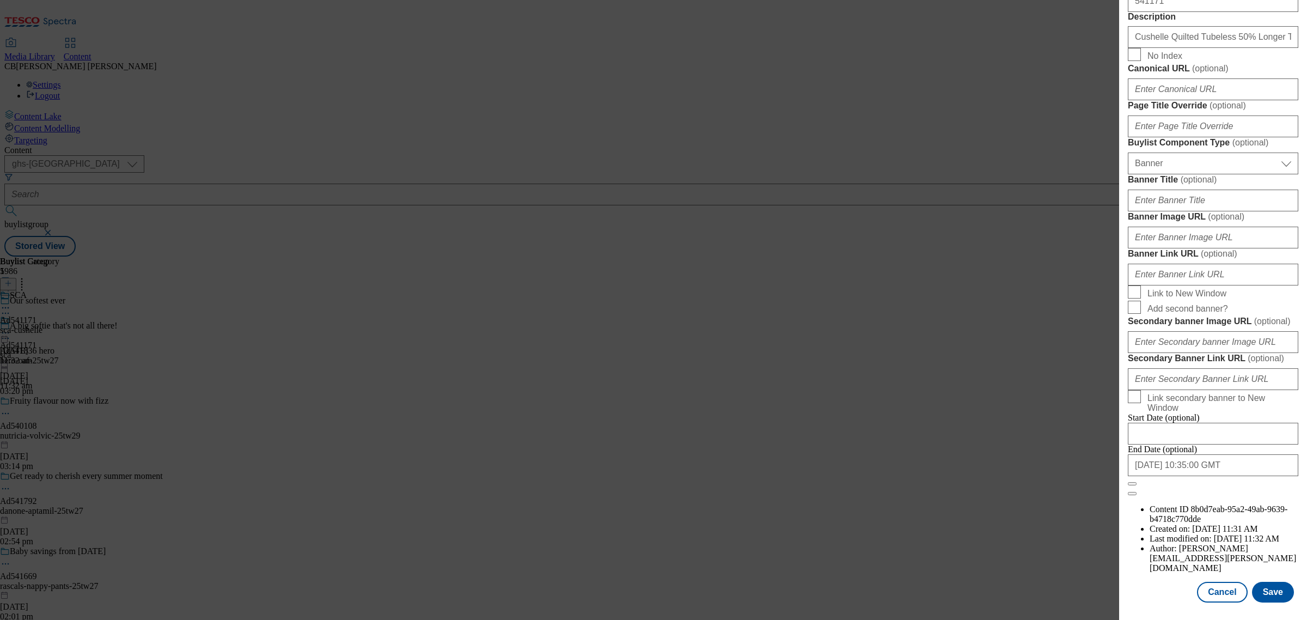
scroll to position [895, 0]
click at [1222, 248] on input "Banner Image URL ( optional )" at bounding box center [1213, 238] width 171 height 22
paste input "https://digitalcontent.api.tesco.com/v2/media/ghs-mktg/b2b5f177-6aae-4bce-87d5-…"
type input "https://digitalcontent.api.tesco.com/v2/media/ghs-mktg/b2b5f177-6aae-4bce-87d5-…"
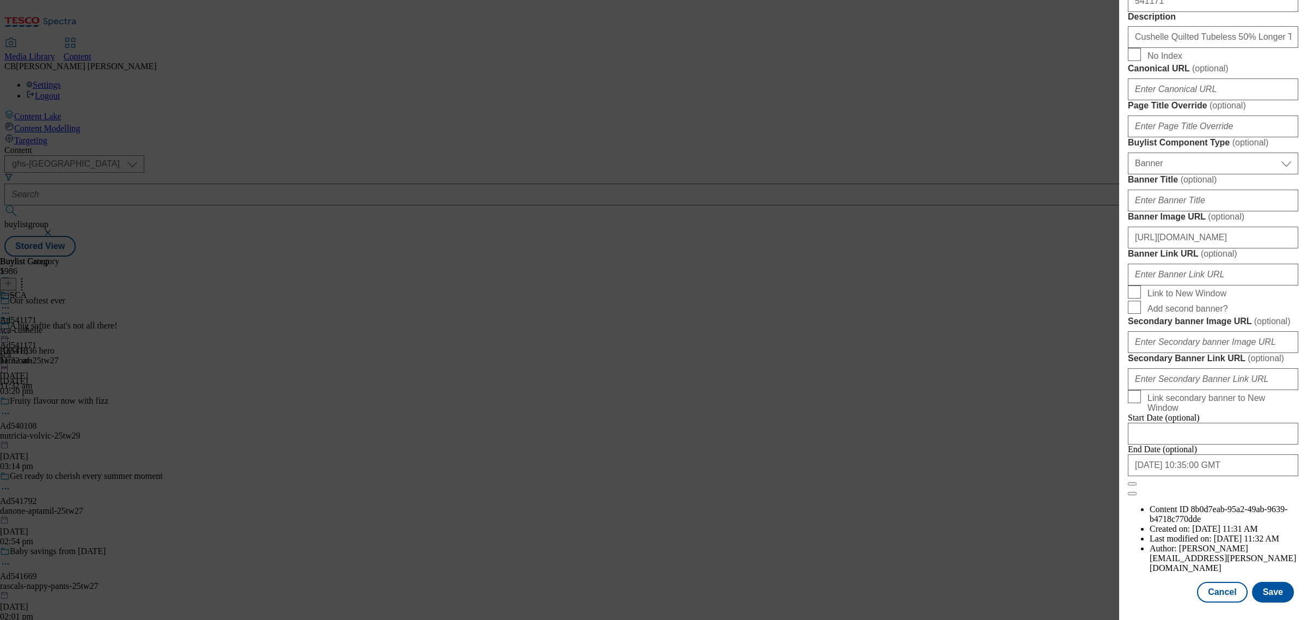
click at [1281, 271] on form "Label Ad541171 Tracking Name AD_DH541171 Friendly Name sca Buylist Lifespan Sel…" at bounding box center [1213, 45] width 171 height 901
click at [1257, 582] on button "Save" at bounding box center [1273, 592] width 42 height 21
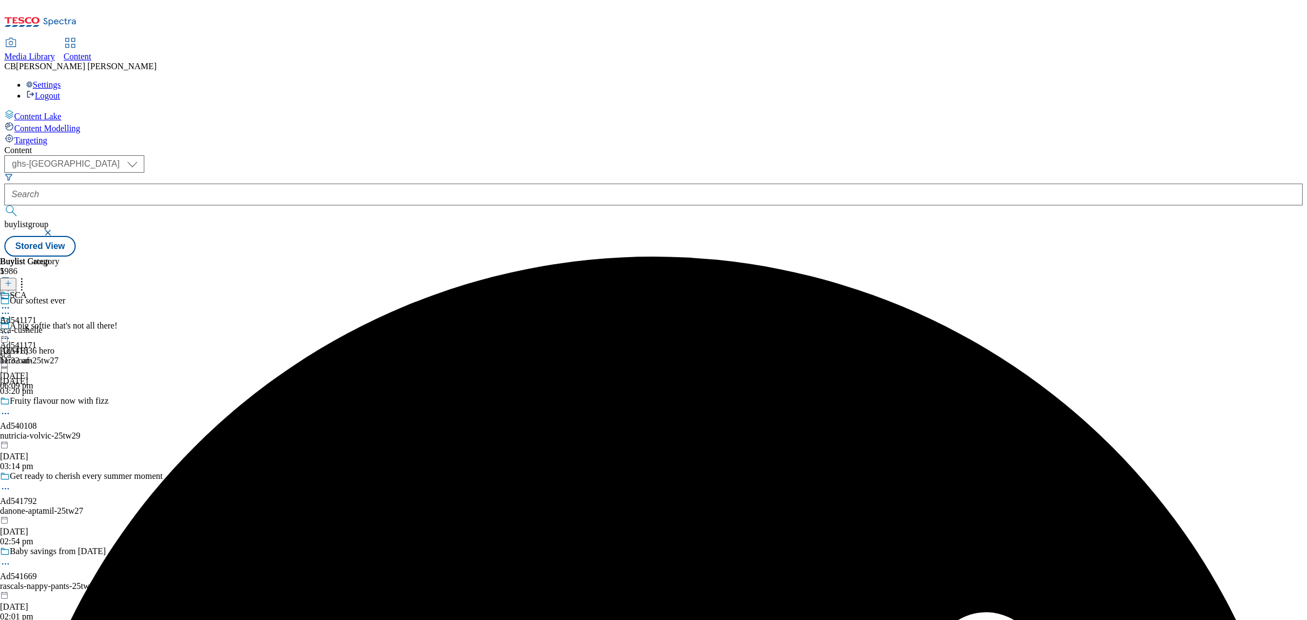
click at [11, 327] on icon at bounding box center [5, 332] width 11 height 11
click at [59, 402] on span "Preview" at bounding box center [47, 406] width 26 height 8
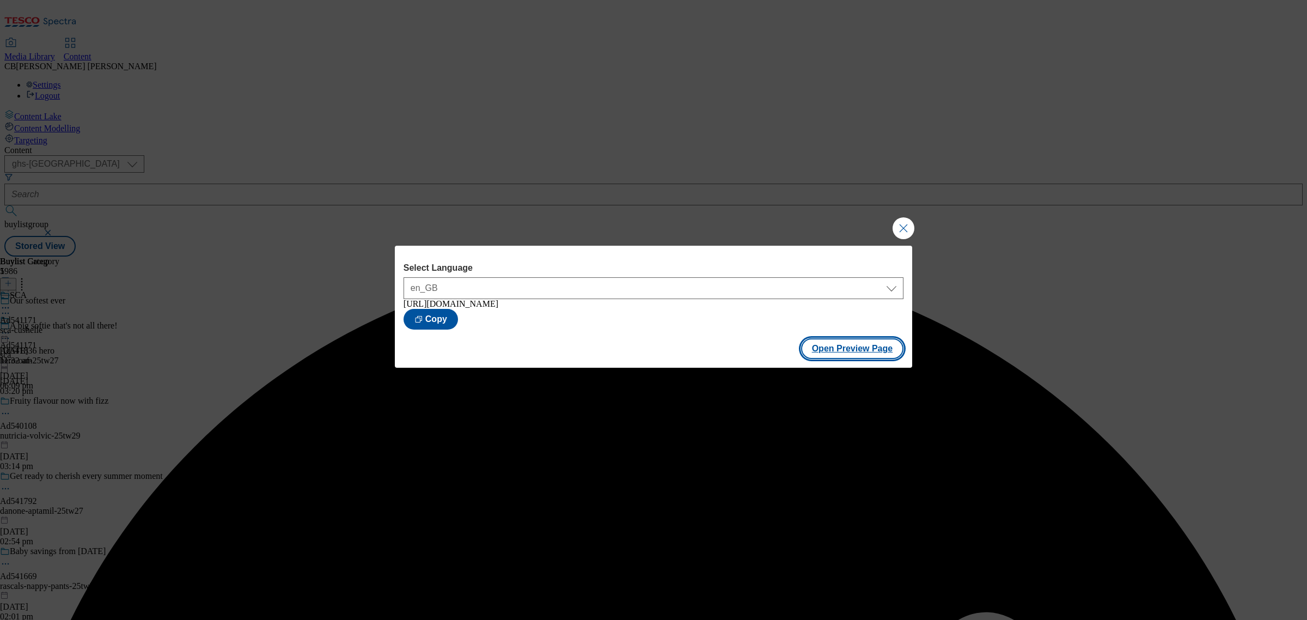
click at [832, 357] on button "Open Preview Page" at bounding box center [852, 348] width 103 height 21
click at [910, 227] on button "Close Modal" at bounding box center [904, 228] width 22 height 22
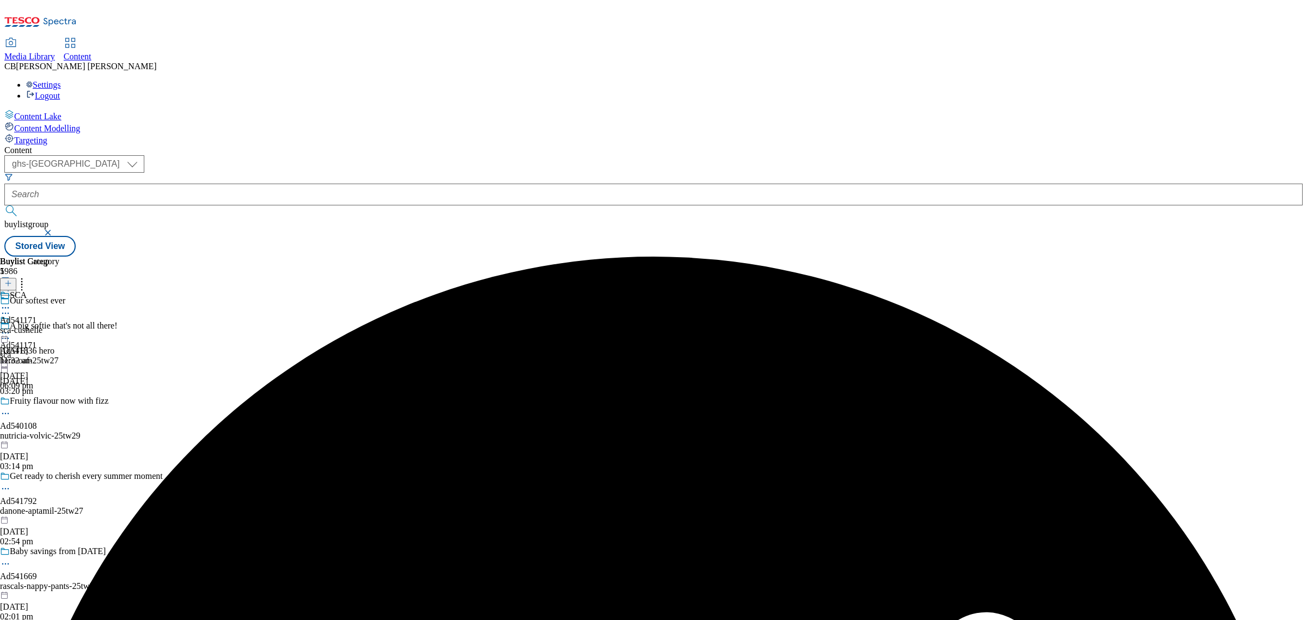
click at [7, 332] on circle at bounding box center [6, 333] width 2 height 2
click at [62, 437] on button "Publish" at bounding box center [42, 443] width 40 height 13
click at [7, 332] on circle at bounding box center [6, 333] width 2 height 2
click at [867, 257] on div "Buylist Group 5986 Our softest ever A big softie that's not all there! Ad541836…" at bounding box center [653, 257] width 1299 height 0
